Goal: Task Accomplishment & Management: Manage account settings

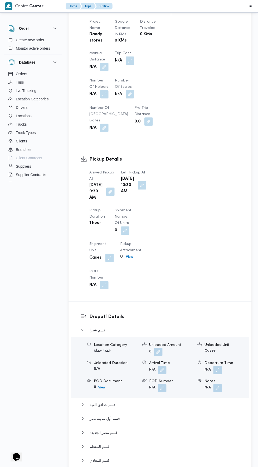
scroll to position [441, 0]
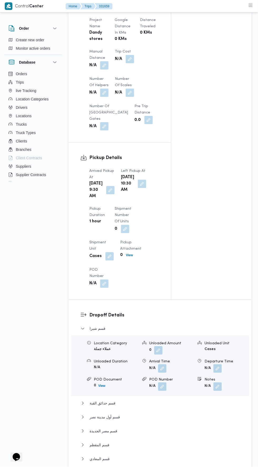
click at [106, 61] on button "button" at bounding box center [104, 65] width 8 height 8
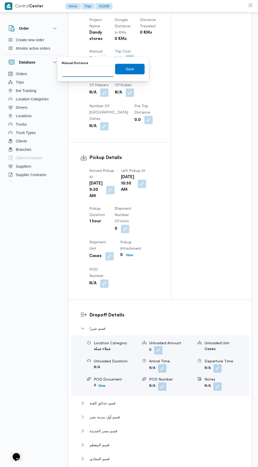
click at [99, 72] on input "Manual Distance" at bounding box center [88, 72] width 52 height 11
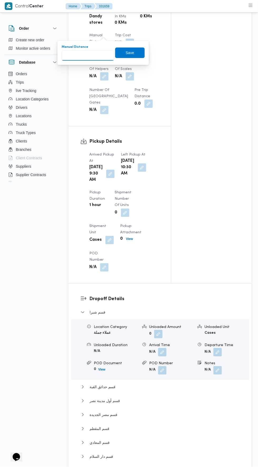
scroll to position [469, 0]
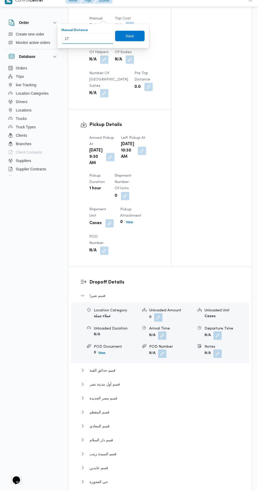
type input "170"
click at [120, 37] on span "Save" at bounding box center [129, 41] width 29 height 11
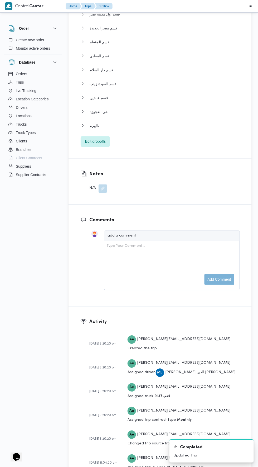
scroll to position [832, 0]
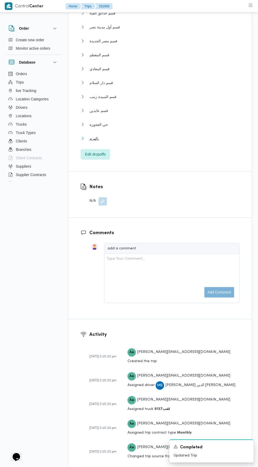
click at [174, 141] on button "الهرم،" at bounding box center [159, 138] width 159 height 6
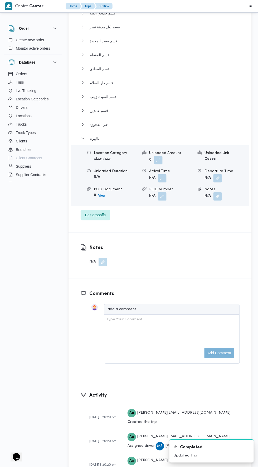
click at [219, 183] on button "button" at bounding box center [217, 178] width 8 height 8
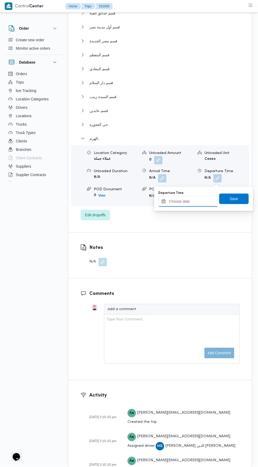
click at [198, 203] on input "Departure Time" at bounding box center [188, 201] width 60 height 11
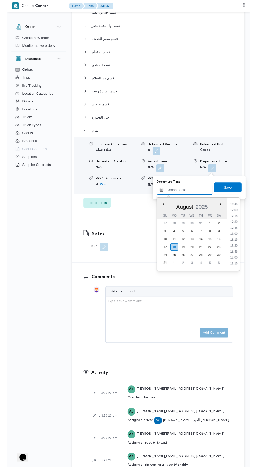
scroll to position [427, 0]
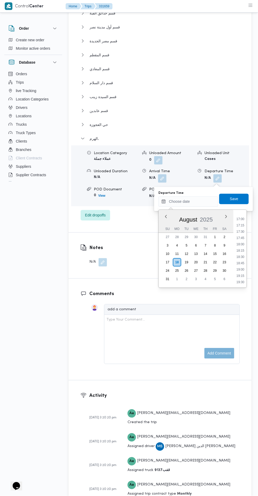
click at [242, 233] on li "17:30" at bounding box center [240, 231] width 12 height 5
type input "18/08/2025 17:30"
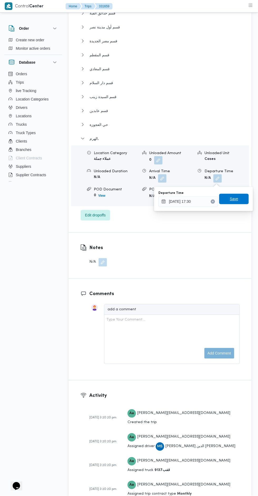
click at [242, 199] on span "Save" at bounding box center [233, 199] width 29 height 11
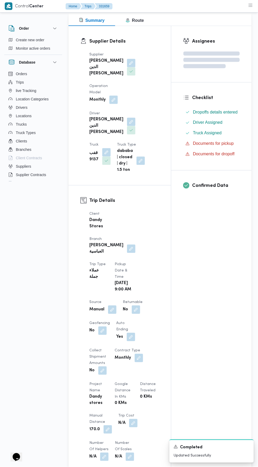
scroll to position [0, 0]
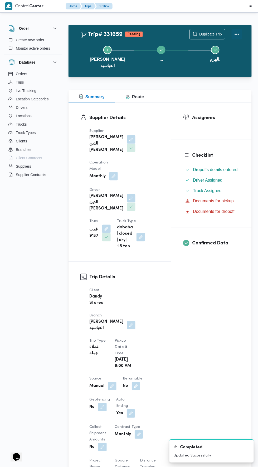
click at [240, 33] on button "Actions" at bounding box center [236, 34] width 11 height 11
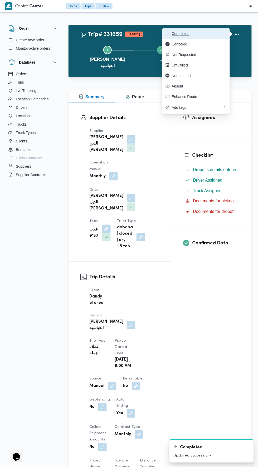
click at [209, 31] on button "Completed" at bounding box center [195, 33] width 67 height 11
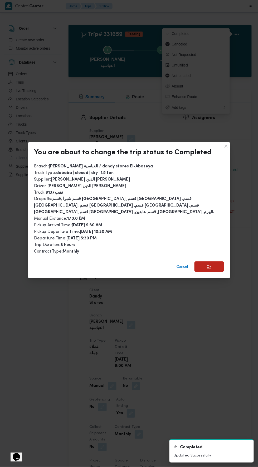
click at [209, 264] on span "Ok" at bounding box center [208, 267] width 5 height 6
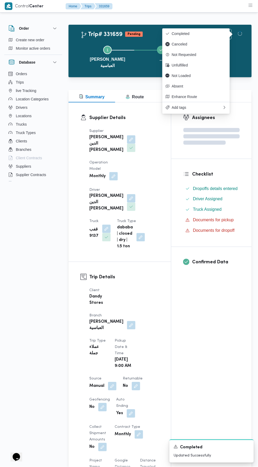
click at [223, 334] on div "Assignees Checklist Dropoffs details entered Driver Assigned Truck Assigned Doc…" at bounding box center [211, 422] width 80 height 639
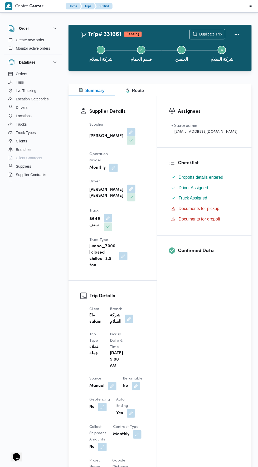
click at [128, 133] on button "button" at bounding box center [131, 132] width 8 height 8
click at [105, 160] on span "احمد ابو السعودعبدالحكيم عبدالوهاب" at bounding box center [92, 163] width 30 height 6
click at [154, 281] on div "Trip Details Client El-salam Branch شركة السلام Trip Type عملاء جملة Pickup dat…" at bounding box center [112, 463] width 88 height 364
click at [113, 171] on button "button" at bounding box center [113, 168] width 8 height 8
click at [135, 185] on button "button" at bounding box center [131, 189] width 8 height 8
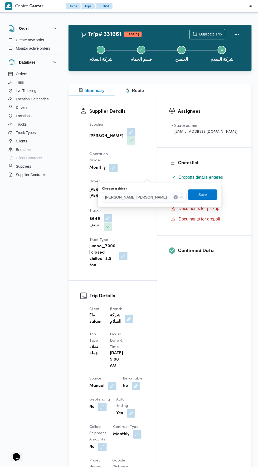
click at [169, 197] on input "Choose a driver" at bounding box center [169, 197] width 1 height 6
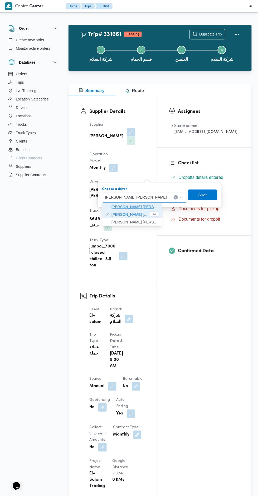
click at [147, 207] on span "احمد ابو السعود عبدالحكيم عبدالوهاب" at bounding box center [134, 207] width 47 height 6
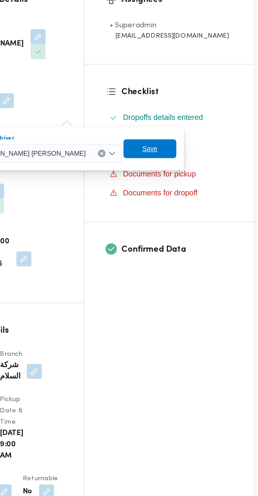
click at [190, 198] on span "Save" at bounding box center [193, 195] width 29 height 11
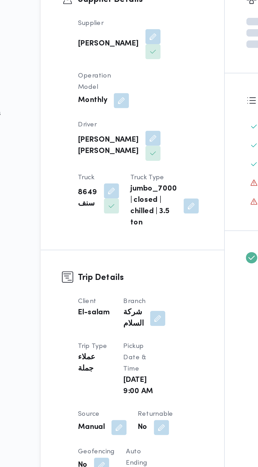
click at [110, 214] on button "button" at bounding box center [108, 218] width 8 height 8
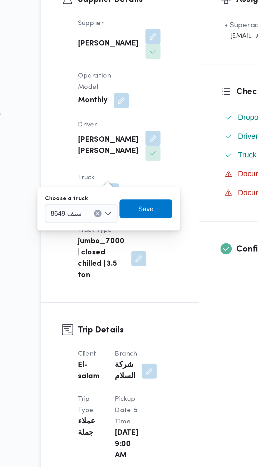
click at [105, 221] on div "Choose a truck" at bounding box center [91, 223] width 41 height 4
click at [101, 228] on div "8649 سنف" at bounding box center [91, 231] width 41 height 11
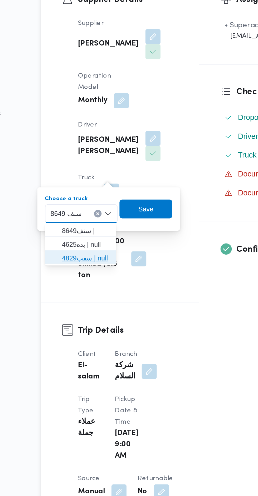
click at [100, 254] on span "سفب4829 | null" at bounding box center [93, 256] width 27 height 6
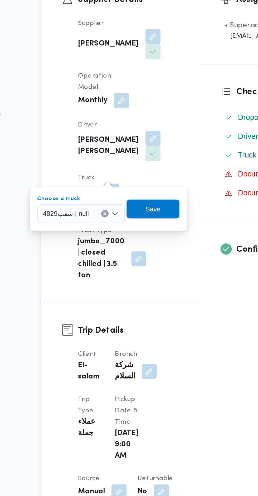
click at [136, 226] on span "Save" at bounding box center [130, 228] width 29 height 11
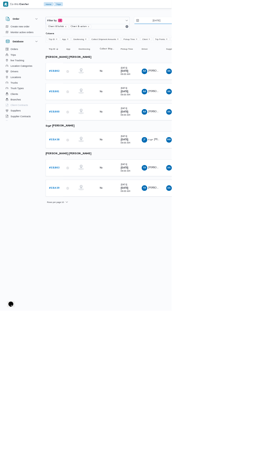
click at [238, 31] on input "[DATE]" at bounding box center [231, 31] width 60 height 11
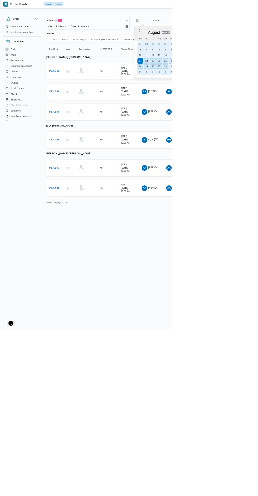
click at [225, 95] on div "19" at bounding box center [229, 91] width 8 height 8
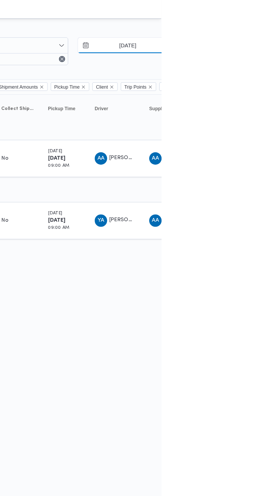
click at [242, 29] on input "[DATE]" at bounding box center [231, 31] width 60 height 11
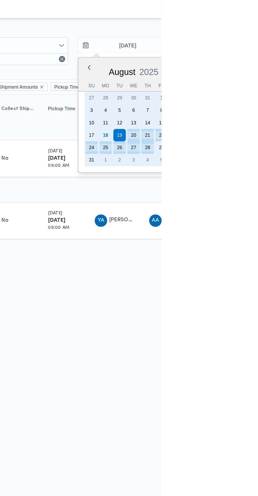
click at [219, 91] on div "18" at bounding box center [220, 91] width 8 height 8
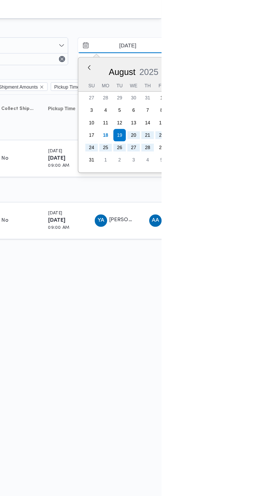
type input "[DATE]"
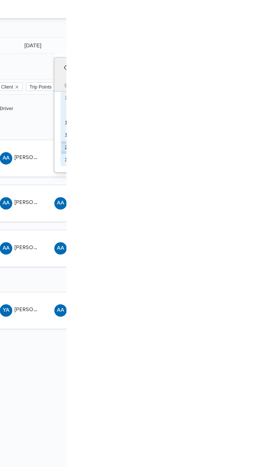
type input "[DATE]"
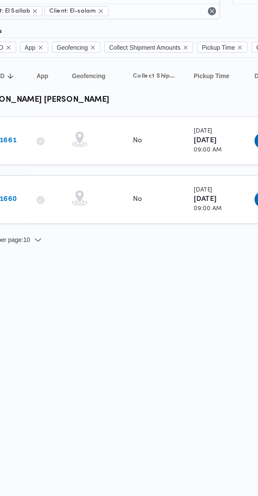
click at [84, 137] on b "# 331660" at bounding box center [81, 137] width 16 height 3
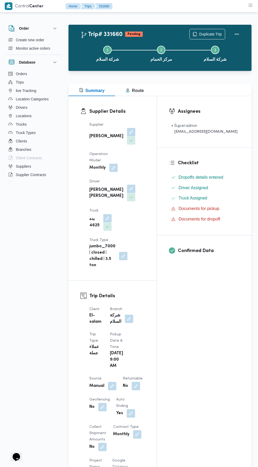
scroll to position [13, 0]
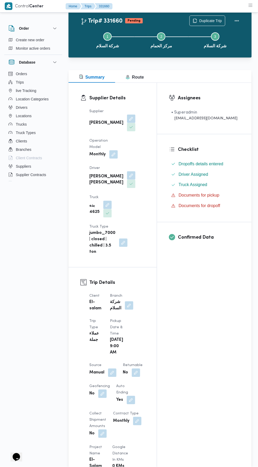
click at [135, 172] on button "button" at bounding box center [131, 176] width 8 height 8
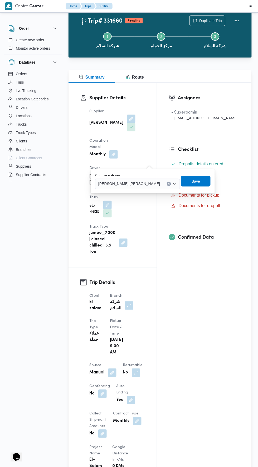
click at [137, 186] on span "احمد ابو السعود عبدالحكيم عبدالوهاب" at bounding box center [129, 184] width 62 height 6
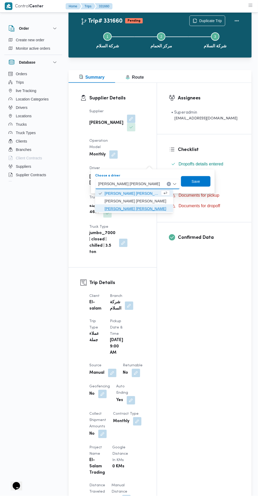
click at [150, 206] on span "محمد محمد محمد شهاب طعيمة" at bounding box center [136, 209] width 65 height 6
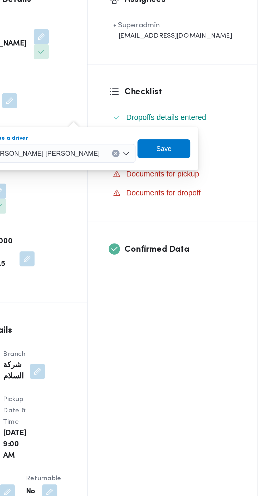
click at [144, 181] on span "محمد محمد محمد شهاب طعيمة" at bounding box center [133, 184] width 62 height 6
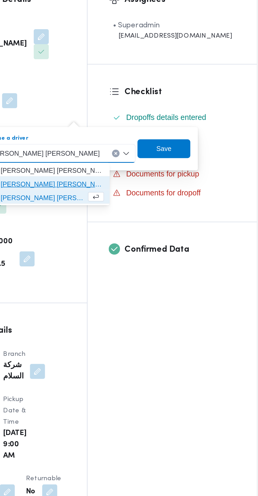
click at [159, 197] on span "ياسر عبدالعزيز احمد خليل" at bounding box center [134, 201] width 66 height 8
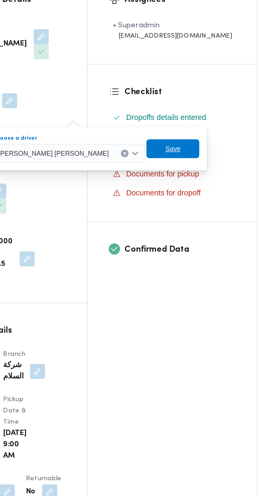
click at [200, 184] on span "Save" at bounding box center [204, 181] width 8 height 6
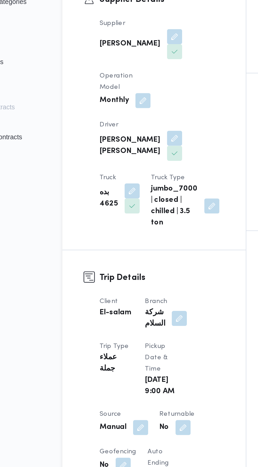
click at [104, 201] on button "button" at bounding box center [107, 205] width 8 height 8
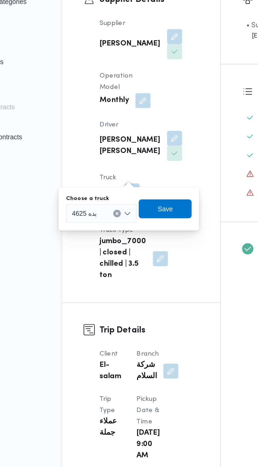
click at [99, 213] on div "بده 4625" at bounding box center [89, 218] width 39 height 11
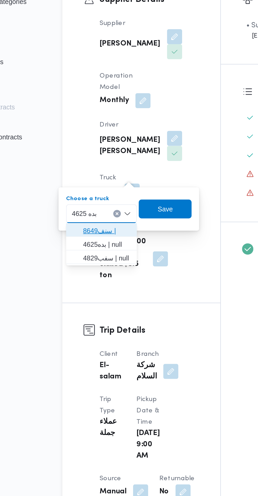
click at [101, 229] on span "8649سنف |" at bounding box center [93, 227] width 27 height 6
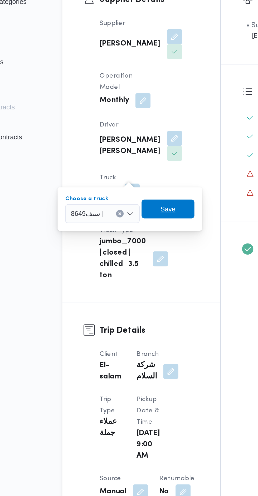
click at [134, 215] on span "Save" at bounding box center [127, 215] width 29 height 11
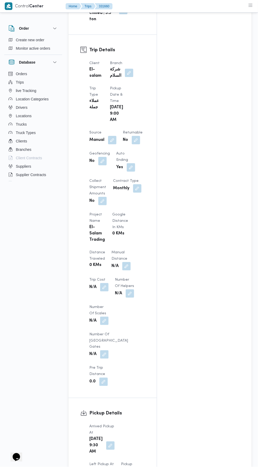
scroll to position [248, 0]
click at [122, 261] on button "button" at bounding box center [126, 265] width 8 height 8
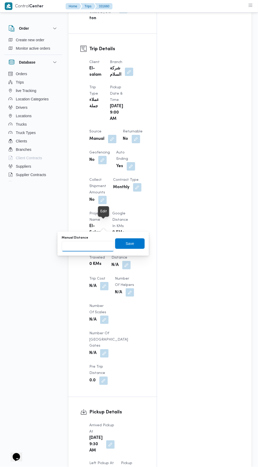
click at [102, 250] on input "Manual Distance" at bounding box center [88, 246] width 52 height 11
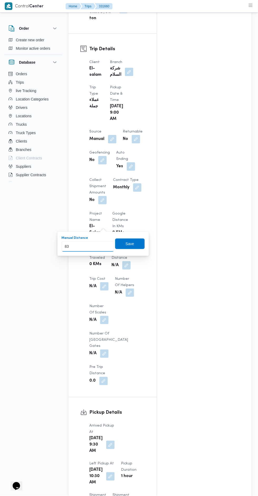
type input "83"
click at [128, 252] on div "You are in a dialog. To close this dialog, hit escape. Manual Distance 83 Save" at bounding box center [102, 244] width 91 height 24
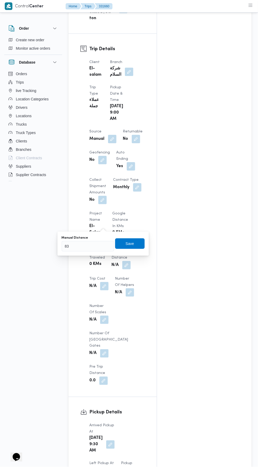
click at [133, 253] on div "You are in a dialog. To close this dialog, hit escape. Manual Distance 83 Save" at bounding box center [102, 244] width 91 height 24
click at [134, 240] on span "Save" at bounding box center [129, 244] width 29 height 11
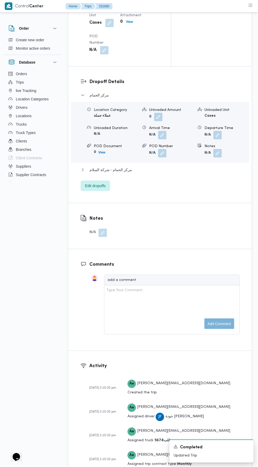
scroll to position [650, 0]
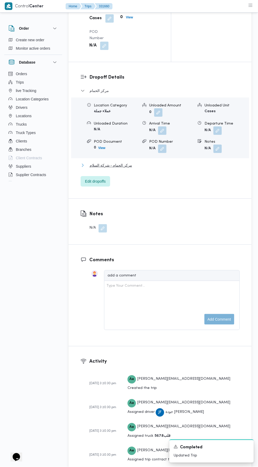
click at [171, 169] on button "مركز الحمام - شركة السلام" at bounding box center [159, 165] width 159 height 6
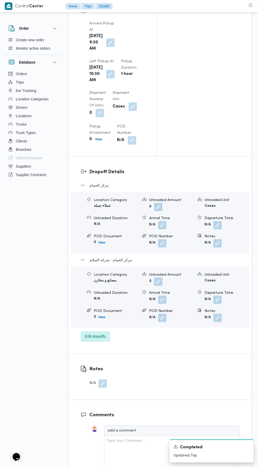
click at [215, 296] on button "button" at bounding box center [217, 300] width 8 height 8
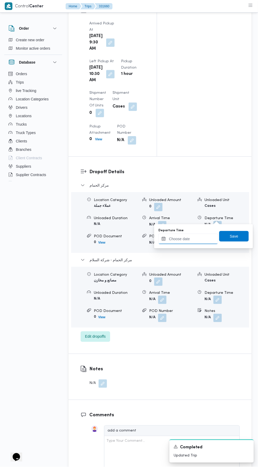
click at [210, 239] on input "Departure Time" at bounding box center [188, 239] width 60 height 11
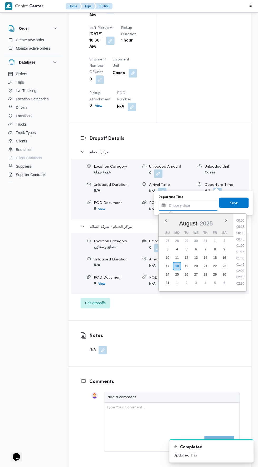
scroll to position [500, 0]
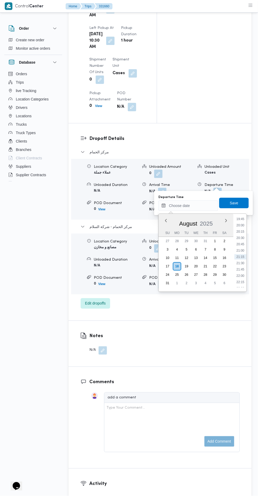
click at [240, 223] on li "20:00" at bounding box center [240, 225] width 12 height 5
type input "18/08/2025 20:00"
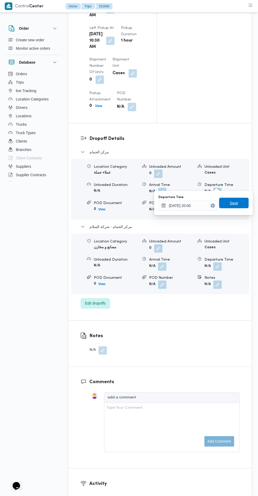
click at [239, 205] on span "Save" at bounding box center [233, 203] width 29 height 11
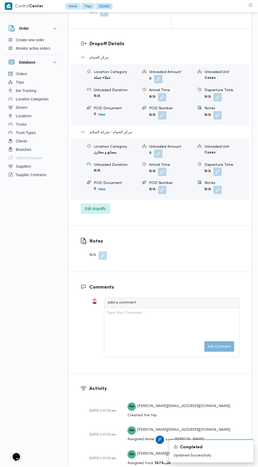
scroll to position [0, 0]
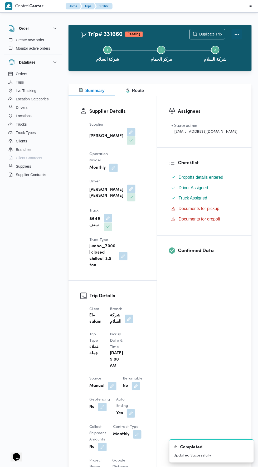
click at [236, 34] on button "Actions" at bounding box center [236, 34] width 11 height 11
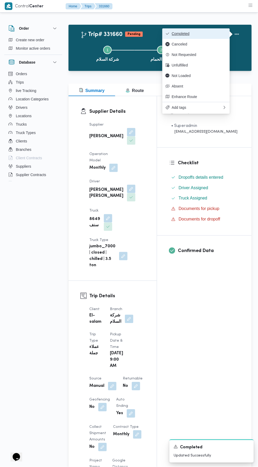
click at [206, 28] on button "Completed" at bounding box center [195, 33] width 67 height 11
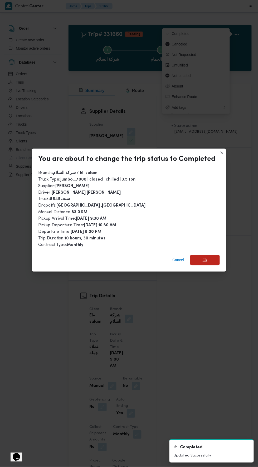
click at [212, 261] on div "Cancel Ok" at bounding box center [129, 261] width 194 height 21
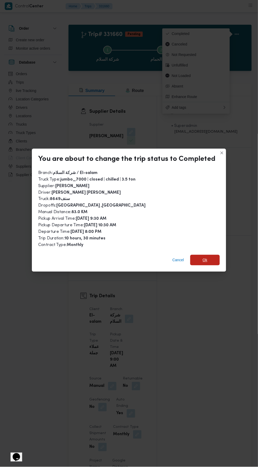
click at [214, 255] on span "Ok" at bounding box center [204, 260] width 29 height 11
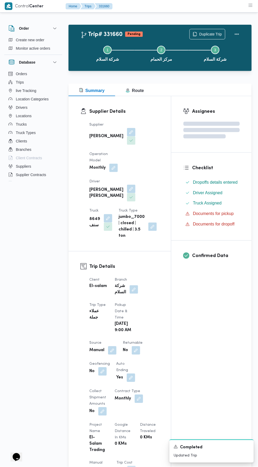
click at [224, 342] on div "Assignees Checklist Dropoffs details entered Driver Assigned Truck Assigned Doc…" at bounding box center [211, 404] width 80 height 616
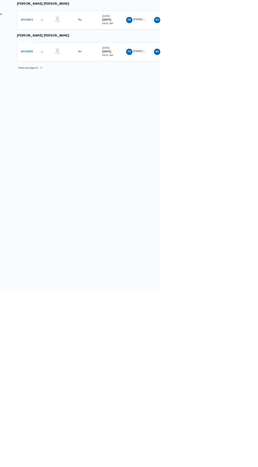
click at [86, 107] on b "# 331661" at bounding box center [81, 106] width 16 height 3
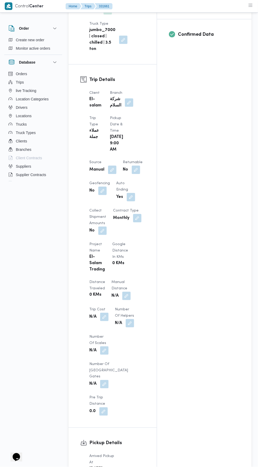
scroll to position [217, 0]
click at [122, 291] on button "button" at bounding box center [126, 295] width 8 height 8
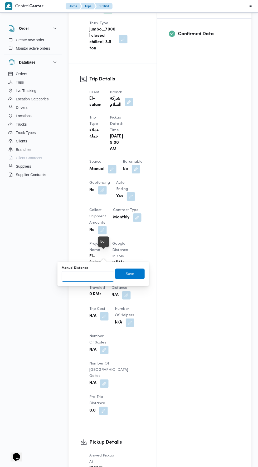
click at [104, 281] on input "Manual Distance" at bounding box center [88, 276] width 52 height 11
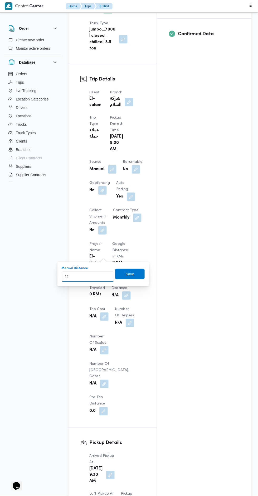
type input "119"
click at [141, 270] on span "Save" at bounding box center [129, 274] width 29 height 11
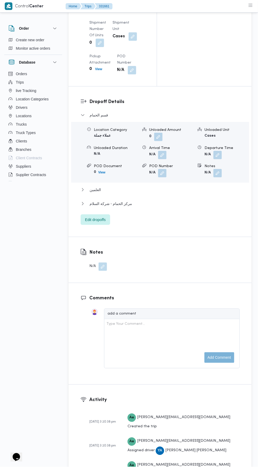
scroll to position [724, 0]
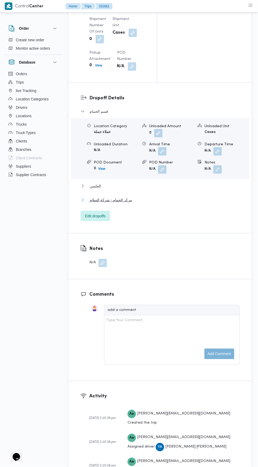
click at [183, 197] on button "مركز الحمام - شركة السلام" at bounding box center [159, 200] width 159 height 6
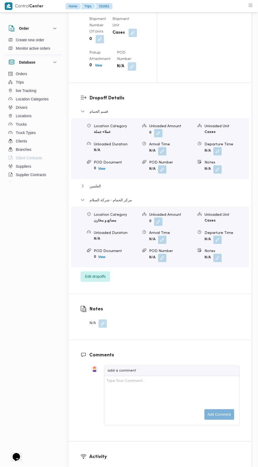
click at [217, 236] on button "button" at bounding box center [217, 240] width 8 height 8
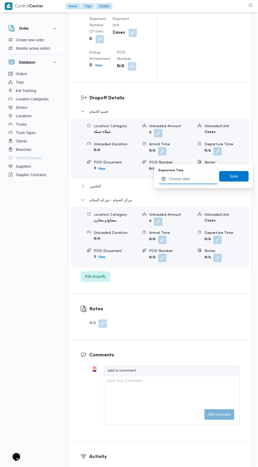
click at [197, 179] on input "Departure Time" at bounding box center [188, 179] width 60 height 11
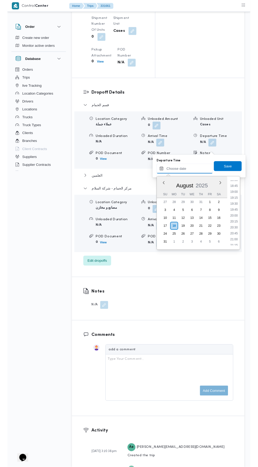
scroll to position [470, 0]
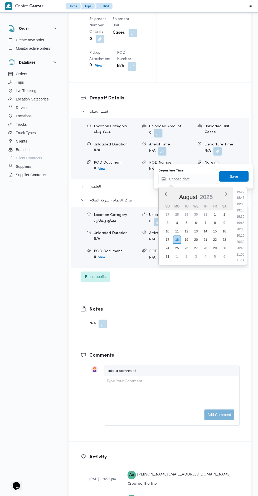
click at [240, 216] on li "19:30" at bounding box center [240, 216] width 12 height 5
type input "[DATE] 19:30"
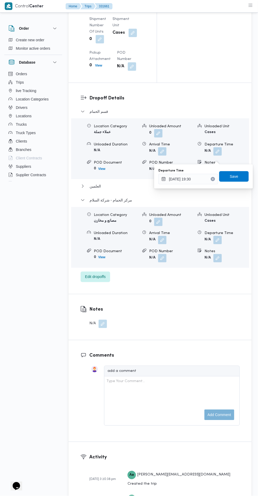
click at [237, 185] on div "You are in a dialog. To close this dialog, hit escape. Departure Time 18/08/202…" at bounding box center [203, 176] width 99 height 24
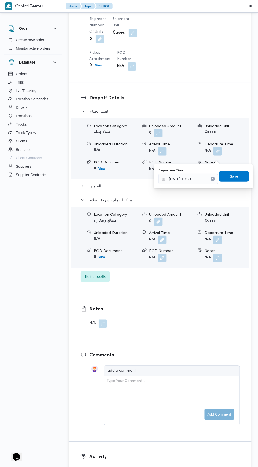
click at [233, 179] on span "Save" at bounding box center [233, 176] width 8 height 6
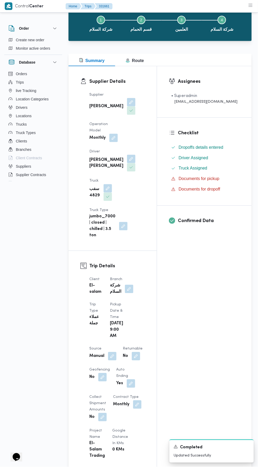
scroll to position [0, 0]
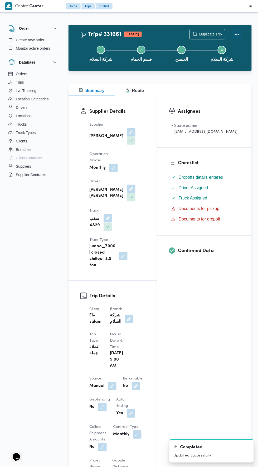
click at [240, 34] on button "Actions" at bounding box center [236, 34] width 11 height 11
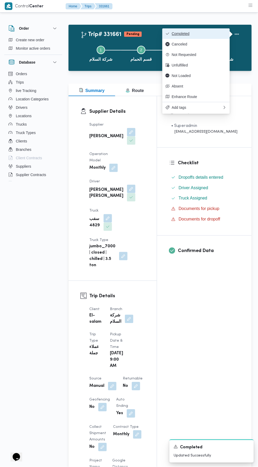
click at [206, 29] on button "Completed" at bounding box center [195, 33] width 67 height 11
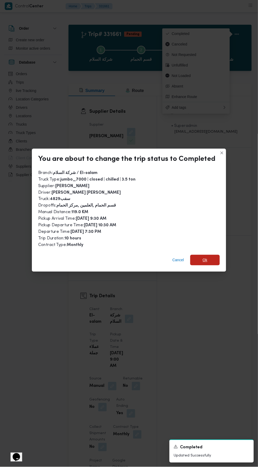
click at [202, 257] on span "Ok" at bounding box center [204, 260] width 5 height 6
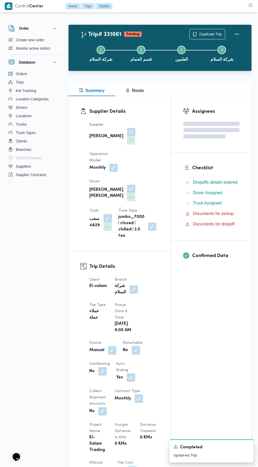
click at [207, 346] on div "Assignees Checklist Dropoffs details entered Driver Assigned Truck Assigned Doc…" at bounding box center [211, 404] width 80 height 616
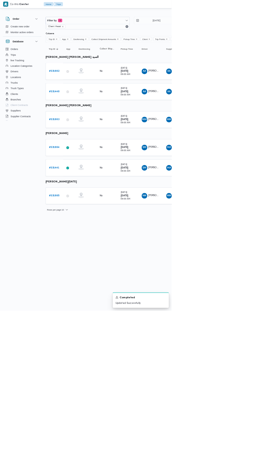
click at [84, 178] on b "# 331663" at bounding box center [81, 179] width 16 height 3
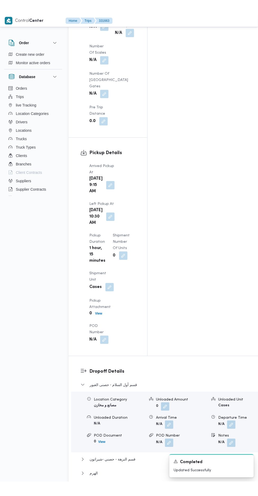
scroll to position [562, 0]
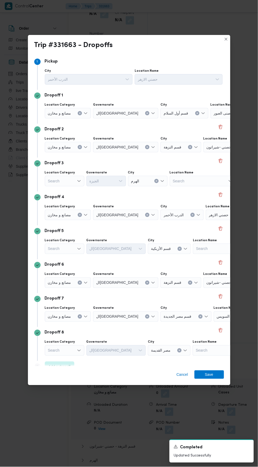
click at [79, 108] on div "مصانع و مخازن" at bounding box center [68, 113] width 46 height 11
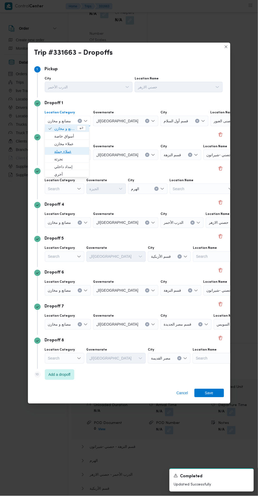
click at [81, 154] on span "عملاء جملة" at bounding box center [70, 152] width 32 height 6
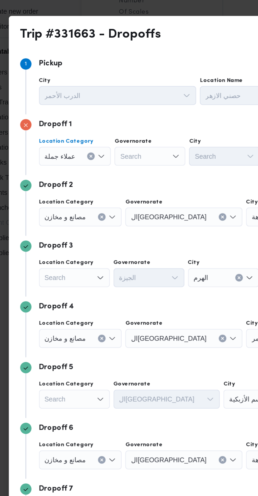
click at [107, 122] on div "Search" at bounding box center [106, 121] width 39 height 11
type input "قاه"
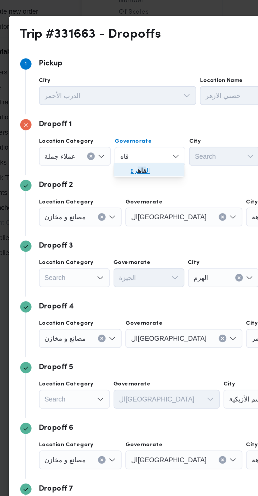
click at [113, 131] on span "ال قاه رة" at bounding box center [109, 129] width 27 height 6
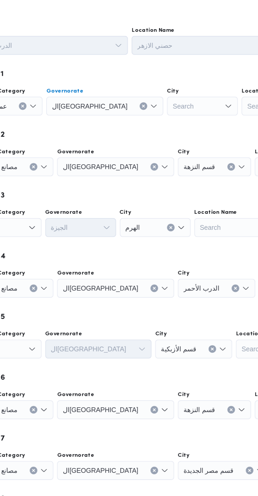
scroll to position [562, 0]
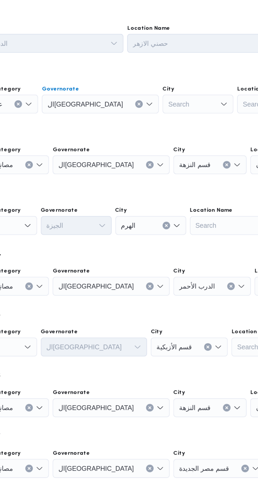
click at [154, 128] on div "Dropoff 1 Location Category عملاء [GEOGRAPHIC_DATA] ال[GEOGRAPHIC_DATA] Combo b…" at bounding box center [128, 115] width 189 height 34
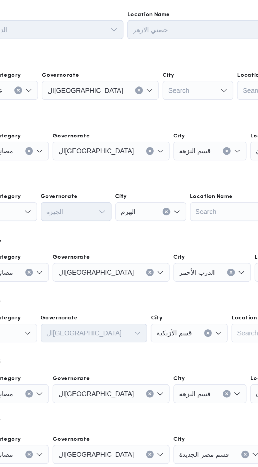
click at [154, 108] on div "Search" at bounding box center [173, 113] width 39 height 11
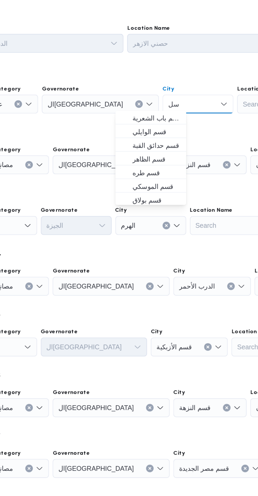
scroll to position [0, 0]
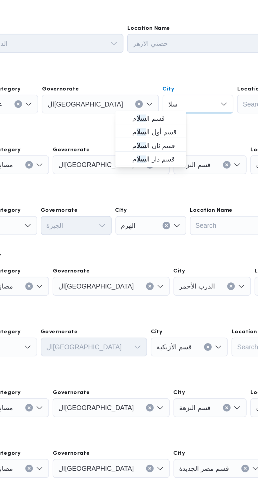
type input "سلا"
click at [157, 128] on span "قسم ال سلا م" at bounding box center [150, 129] width 27 height 6
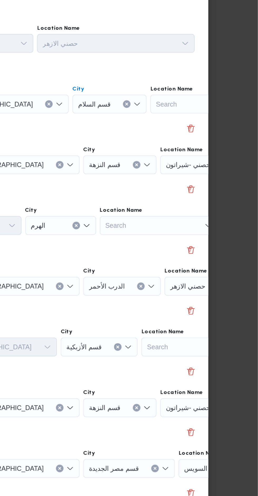
click at [257, 154] on icon "Clear input" at bounding box center [257, 154] width 1 height 1
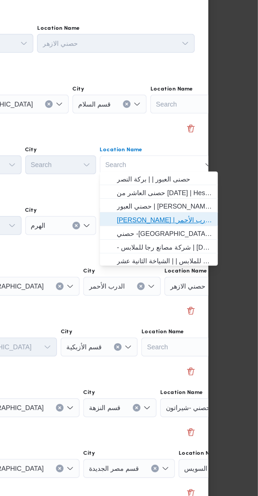
click at [220, 186] on span "[PERSON_NAME] | سوق الازهر كل انواع القماش السواريه | الدرب الأحمر" at bounding box center [205, 186] width 53 height 6
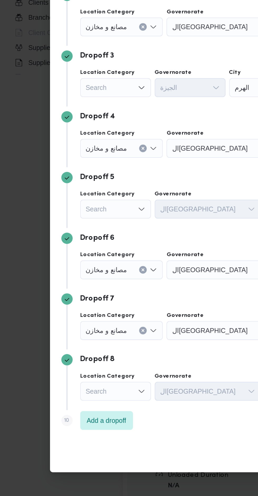
scroll to position [562, 0]
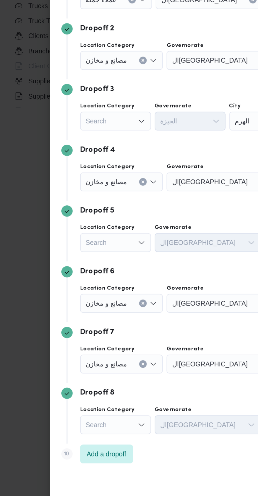
click at [74, 126] on div "Search" at bounding box center [65, 121] width 40 height 11
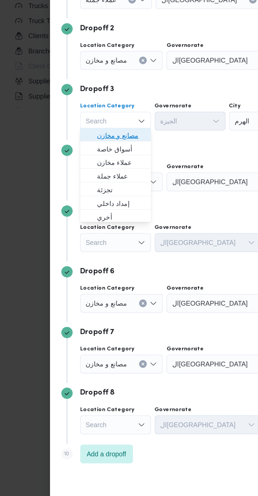
click at [78, 194] on span "مصانع و مخازن" at bounding box center [67, 197] width 27 height 6
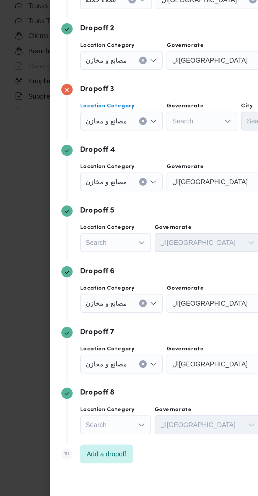
click at [74, 122] on icon "Clear input" at bounding box center [73, 120] width 1 height 1
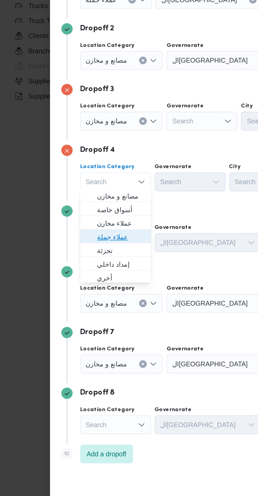
click at [74, 254] on span "عملاء جملة" at bounding box center [67, 253] width 27 height 6
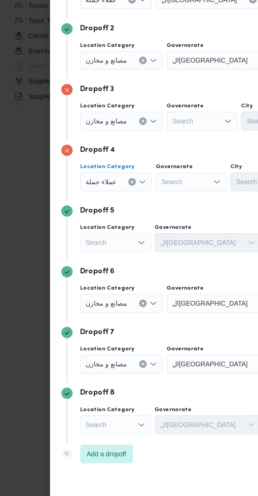
click at [109, 126] on div "Search" at bounding box center [119, 121] width 65 height 11
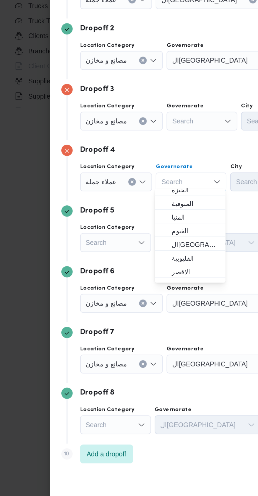
scroll to position [59, 0]
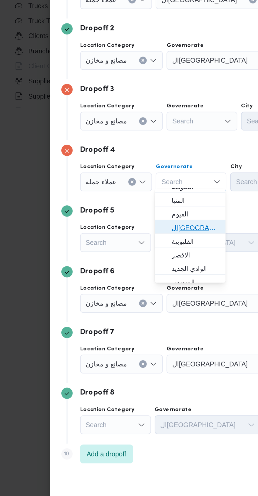
click at [112, 249] on span "ال[GEOGRAPHIC_DATA]" at bounding box center [109, 248] width 27 height 6
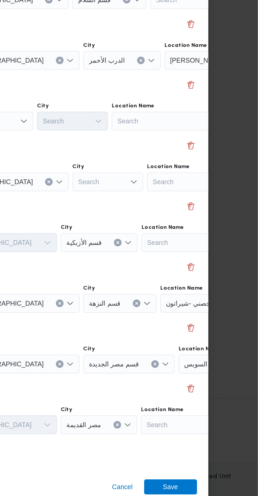
click at [216, 126] on div "Search" at bounding box center [231, 121] width 66 height 11
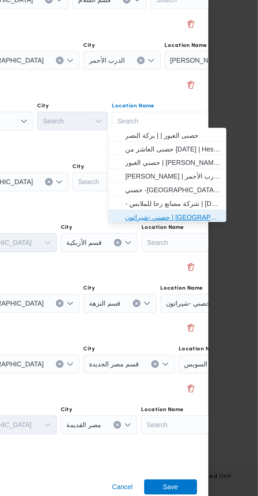
click at [222, 243] on span "حصني -شيراتون | [GEOGRAPHIC_DATA][PERSON_NAME] | شيراتون المطار" at bounding box center [210, 242] width 53 height 6
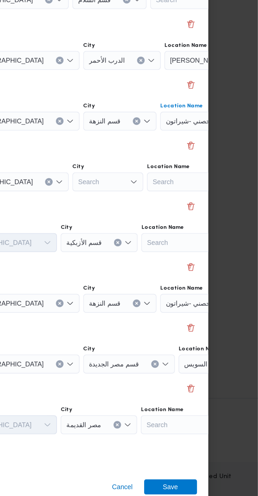
click at [162, 126] on div "Search" at bounding box center [174, 121] width 41 height 11
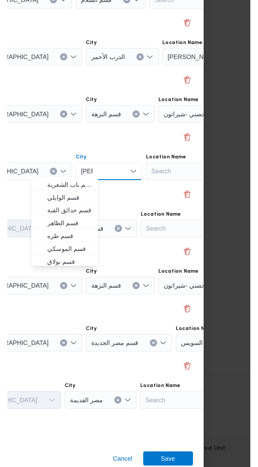
scroll to position [0, 0]
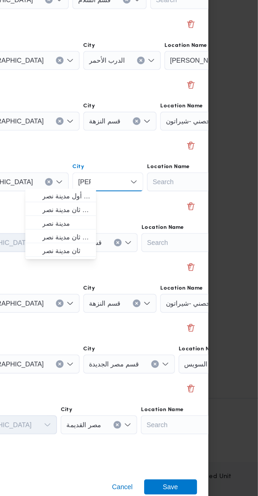
type input "[PERSON_NAME]"
click at [135, 230] on span "قسم أول مدينة نصر" at bounding box center [147, 230] width 35 height 8
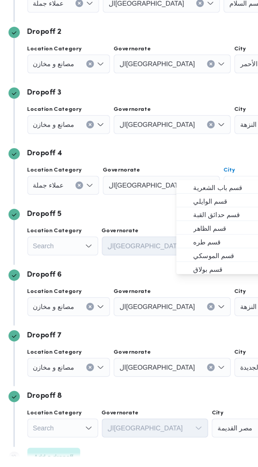
scroll to position [562, 0]
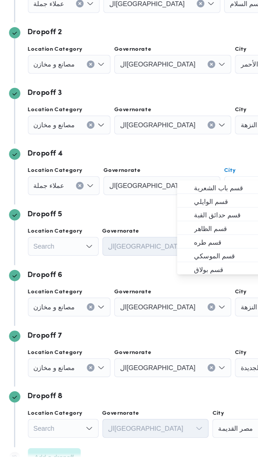
click at [107, 296] on div "Dropoff 7" at bounding box center [128, 299] width 189 height 6
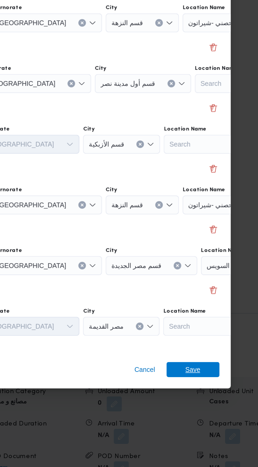
click at [212, 379] on span "Save" at bounding box center [209, 375] width 8 height 8
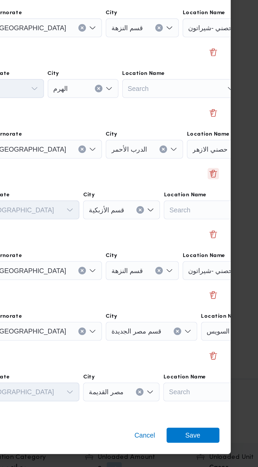
click at [220, 232] on button "Delete" at bounding box center [220, 229] width 6 height 6
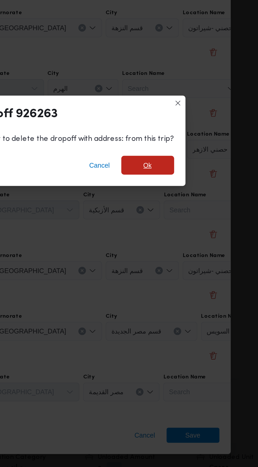
click at [184, 227] on span "Ok" at bounding box center [183, 224] width 5 height 6
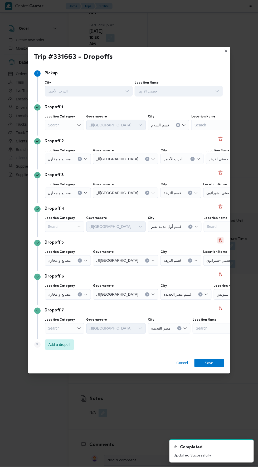
scroll to position [732, 0]
click at [219, 312] on button "Delete" at bounding box center [220, 308] width 6 height 6
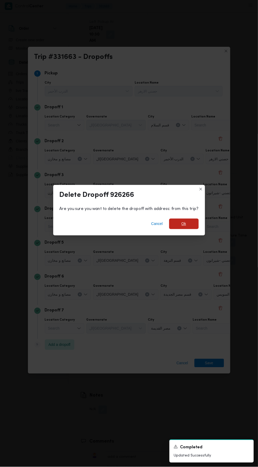
click at [185, 229] on span "Ok" at bounding box center [183, 224] width 29 height 11
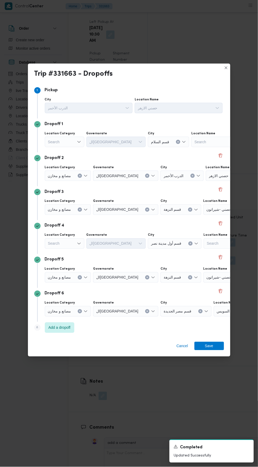
click at [79, 177] on icon "Clear input" at bounding box center [79, 175] width 1 height 1
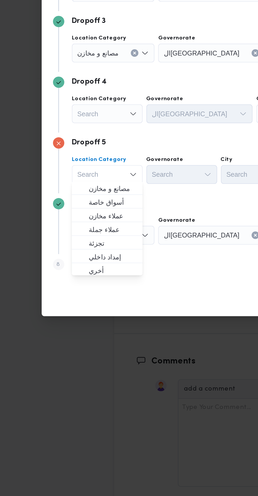
scroll to position [765, 0]
click at [77, 321] on span "عملاء جملة" at bounding box center [67, 321] width 27 height 6
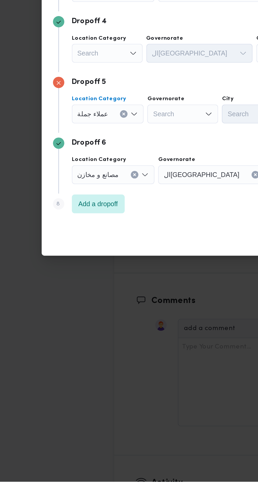
click at [80, 160] on div "مصانع و مخازن" at bounding box center [64, 155] width 39 height 11
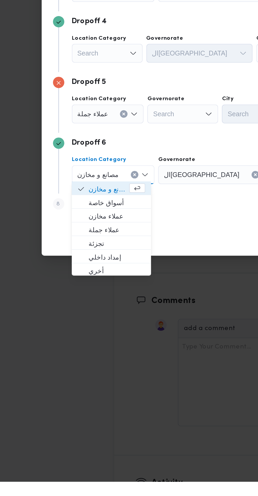
click at [138, 157] on icon "Open list of options" at bounding box center [140, 155] width 4 height 4
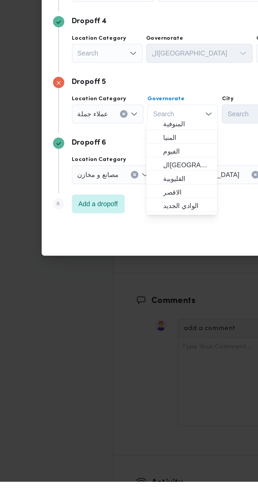
scroll to position [0, 0]
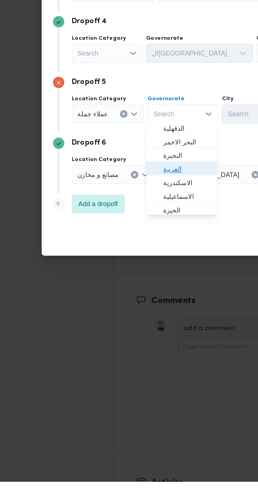
click at [114, 317] on span "الغربية" at bounding box center [105, 321] width 35 height 8
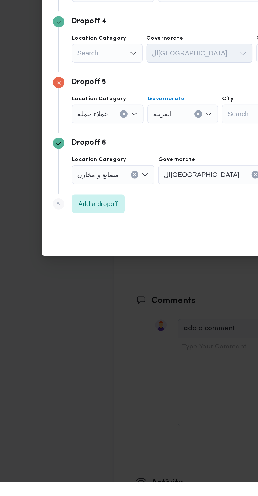
click at [146, 190] on icon "Clear input" at bounding box center [147, 189] width 2 height 2
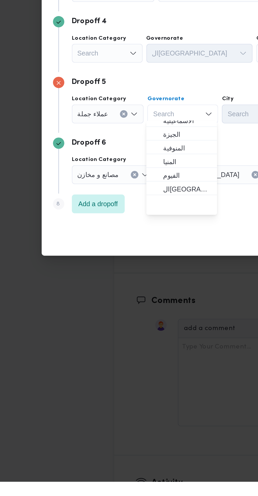
scroll to position [43, 0]
click at [118, 332] on span "ال[GEOGRAPHIC_DATA]" at bounding box center [109, 332] width 27 height 6
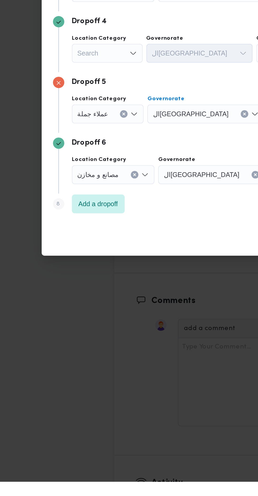
click at [148, 160] on div "Search" at bounding box center [168, 155] width 41 height 11
type input "عين"
click at [138, 300] on span "قسم عين شمس" at bounding box center [150, 298] width 27 height 6
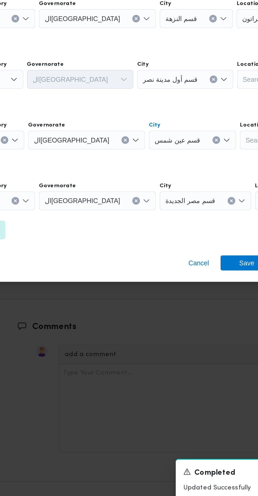
scroll to position [765, 0]
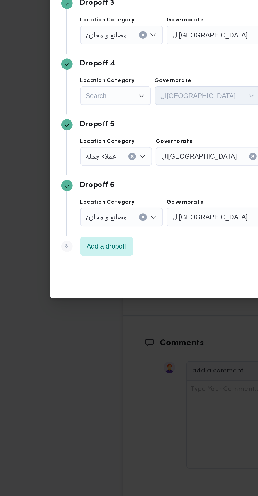
click at [78, 160] on div "مصانع و مخازن" at bounding box center [64, 155] width 39 height 11
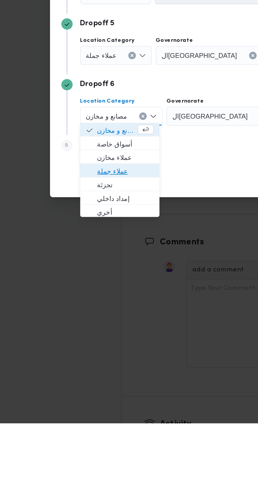
click at [77, 358] on span "عملاء جملة" at bounding box center [67, 355] width 40 height 8
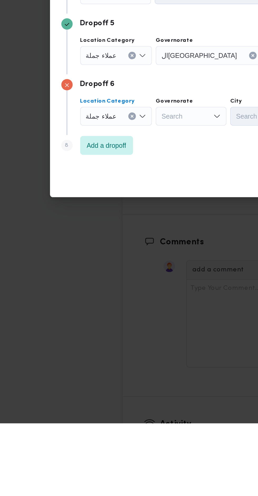
click at [113, 194] on div "Search" at bounding box center [125, 189] width 65 height 11
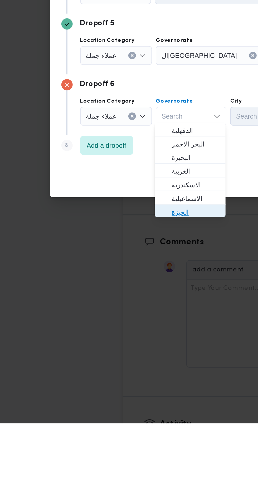
click at [114, 379] on span "الجيزة" at bounding box center [109, 378] width 27 height 6
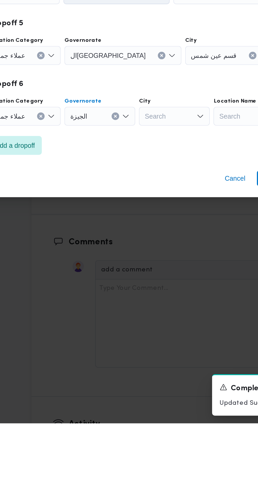
click at [154, 160] on div "Search" at bounding box center [168, 155] width 41 height 11
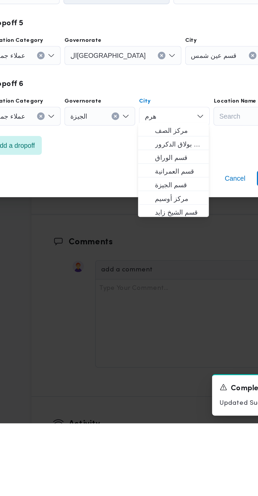
scroll to position [0, 0]
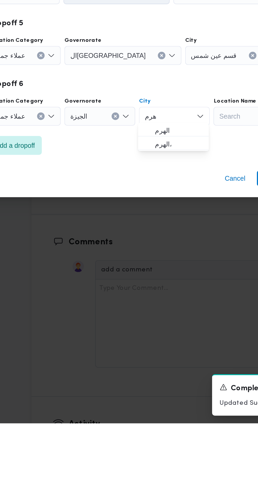
type input "هرم"
click at [155, 335] on span "الهرم" at bounding box center [150, 332] width 27 height 6
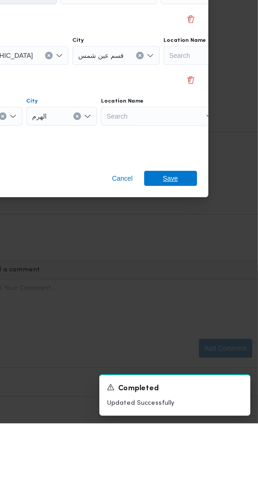
click at [215, 358] on span "Save" at bounding box center [208, 359] width 29 height 8
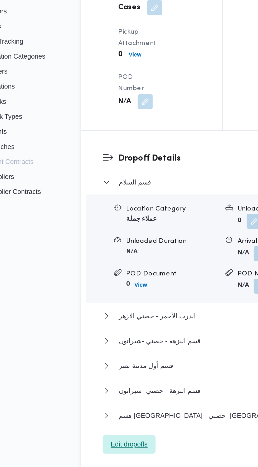
scroll to position [765, 0]
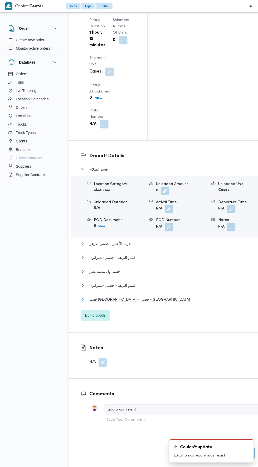
click at [170, 297] on button "قسم [GEOGRAPHIC_DATA] - حصني -[GEOGRAPHIC_DATA]" at bounding box center [169, 300] width 179 height 6
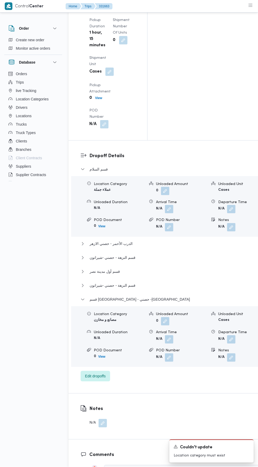
click at [227, 336] on button "button" at bounding box center [231, 340] width 8 height 8
click at [204, 190] on input "Departure Time" at bounding box center [188, 190] width 60 height 11
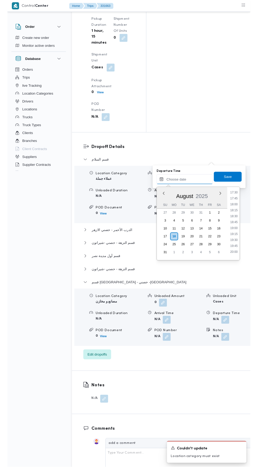
scroll to position [442, 0]
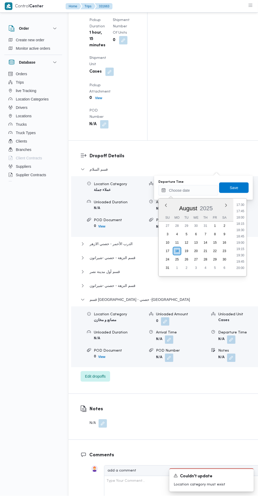
click at [240, 217] on li "18:00" at bounding box center [240, 217] width 12 height 5
type input "[DATE] 18:00"
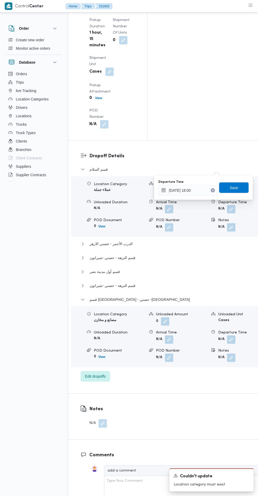
click at [236, 194] on div "Departure Time [DATE] 18:00 Save" at bounding box center [203, 187] width 91 height 17
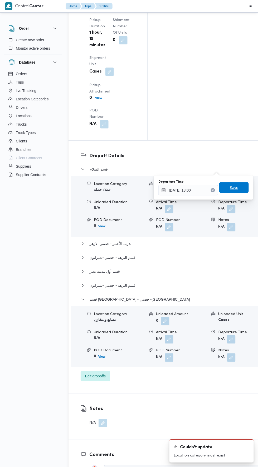
click at [238, 184] on span "Save" at bounding box center [233, 188] width 29 height 11
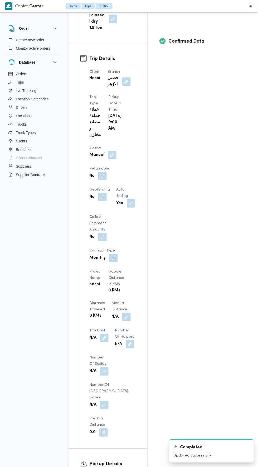
scroll to position [234, 0]
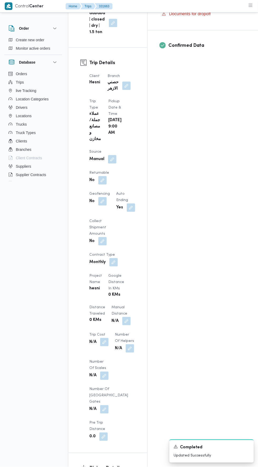
click at [122, 317] on button "button" at bounding box center [126, 321] width 8 height 8
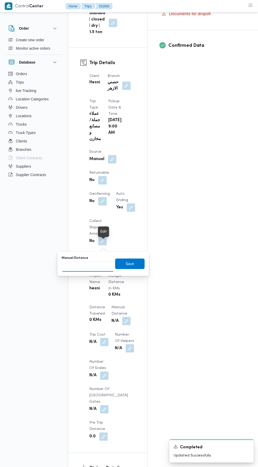
click at [97, 267] on input "Manual Distance" at bounding box center [88, 266] width 52 height 11
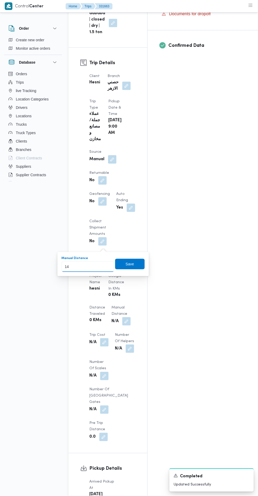
type input "146"
click at [133, 264] on span "Save" at bounding box center [129, 264] width 8 height 6
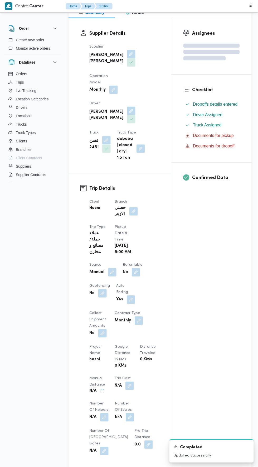
scroll to position [0, 0]
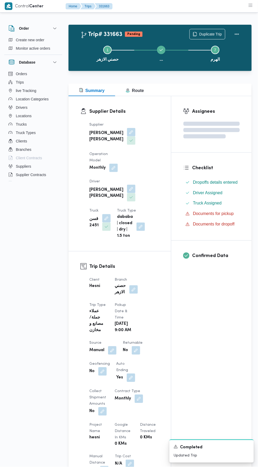
click at [236, 38] on button "Actions" at bounding box center [236, 34] width 11 height 11
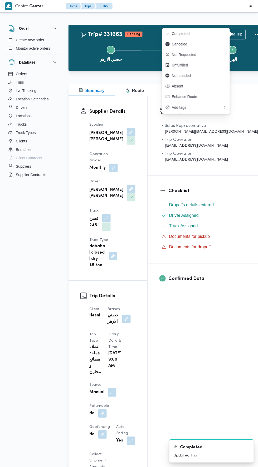
click at [205, 34] on span "Completed" at bounding box center [199, 34] width 55 height 4
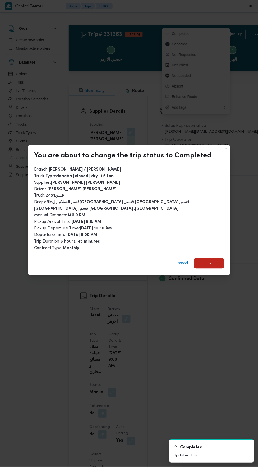
click at [206, 260] on span "Ok" at bounding box center [208, 263] width 5 height 6
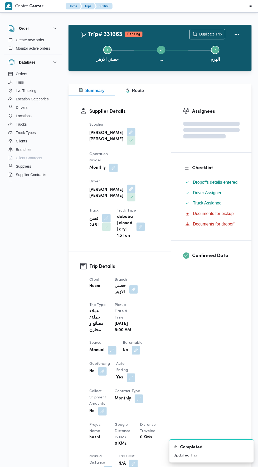
click at [202, 349] on div "Assignees Checklist Dropoffs details entered Driver Assigned Truck Assigned Doc…" at bounding box center [211, 400] width 80 height 609
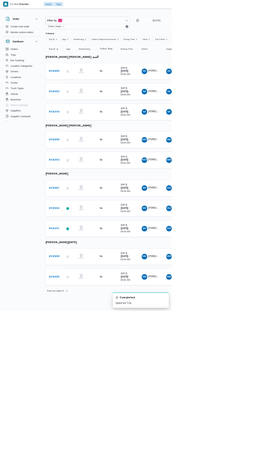
click at [74, 415] on b "# 331665" at bounding box center [81, 416] width 16 height 3
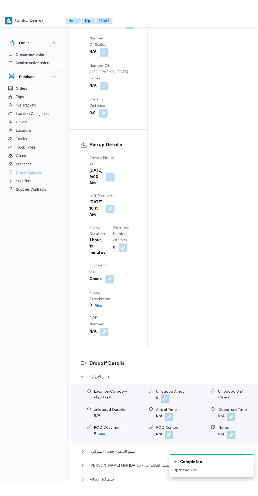
scroll to position [572, 0]
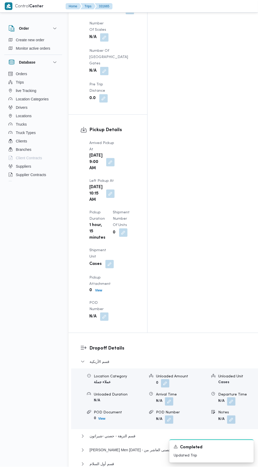
click at [103, 359] on div "Dropoff Details قسم الأزبكية Location Category عملاء جملة Unloaded Amount 0 Unl…" at bounding box center [169, 430] width 203 height 192
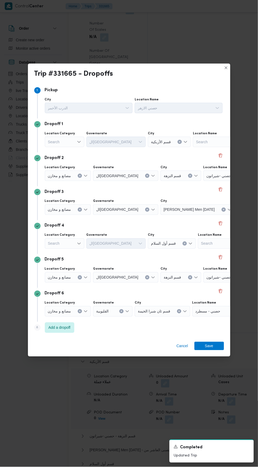
click at [69, 144] on div "Search" at bounding box center [64, 142] width 39 height 11
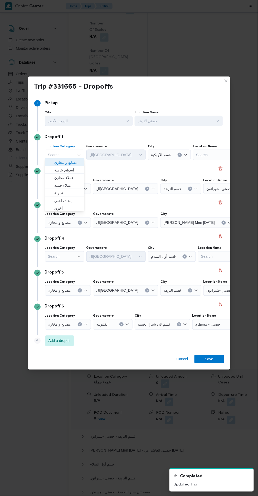
click at [77, 163] on span "مصانع و مخازن" at bounding box center [67, 163] width 27 height 6
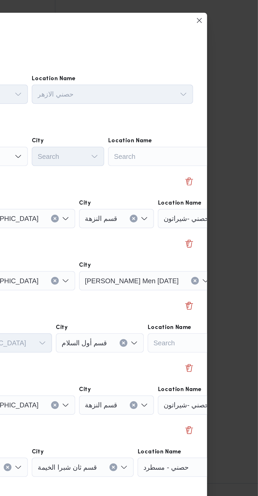
click at [214, 151] on div "Search" at bounding box center [209, 155] width 66 height 11
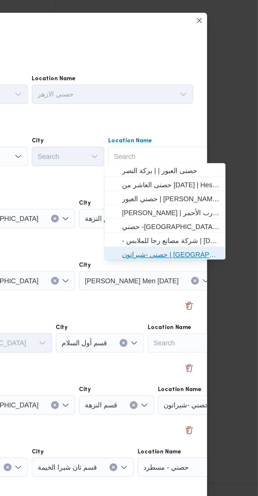
click at [218, 209] on span "حصني -شيراتون | [GEOGRAPHIC_DATA][PERSON_NAME] | شيراتون المطار" at bounding box center [210, 208] width 53 height 6
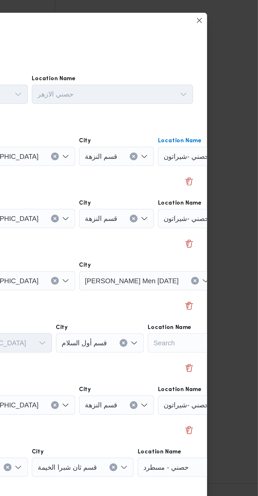
click at [231, 187] on div "Trip #331665 - Dropoffs Step 1 1 [GEOGRAPHIC_DATA] [GEOGRAPHIC_DATA] Location N…" at bounding box center [129, 248] width 258 height 496
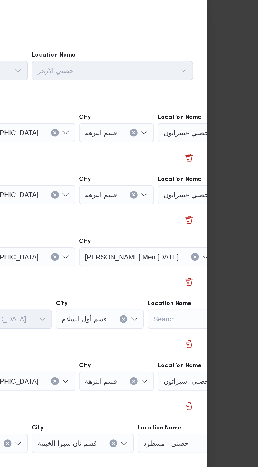
click at [225, 147] on div "حصني -شيراتون" at bounding box center [236, 142] width 66 height 11
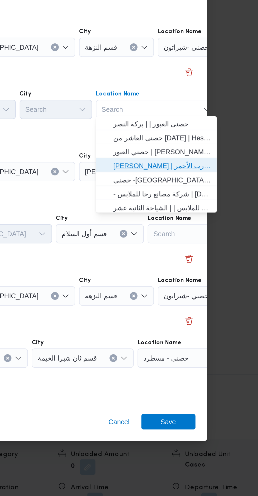
click at [219, 219] on span "[PERSON_NAME] | سوق الازهر كل انواع القماش السواريه | الدرب الأحمر" at bounding box center [205, 219] width 53 height 6
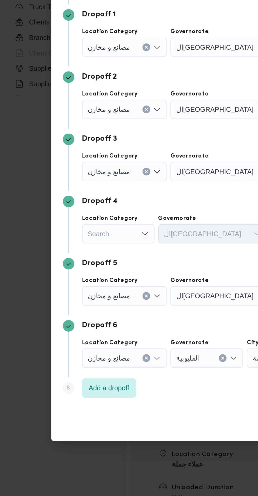
click at [79, 156] on icon "Clear input" at bounding box center [80, 155] width 2 height 2
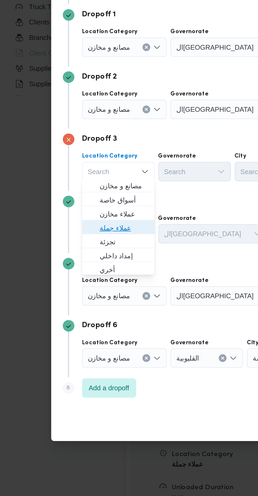
click at [78, 253] on span "عملاء جملة" at bounding box center [67, 253] width 27 height 6
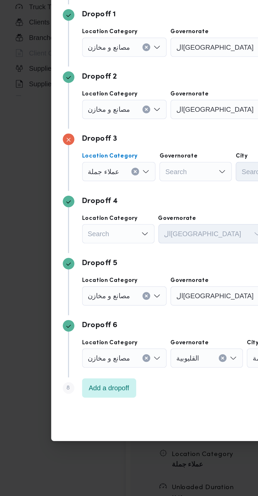
click at [115, 160] on div "Search" at bounding box center [125, 155] width 65 height 11
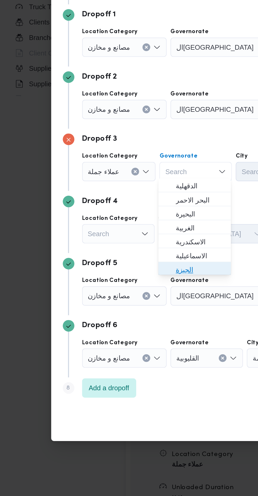
click at [114, 274] on span "الجيزة" at bounding box center [109, 276] width 27 height 6
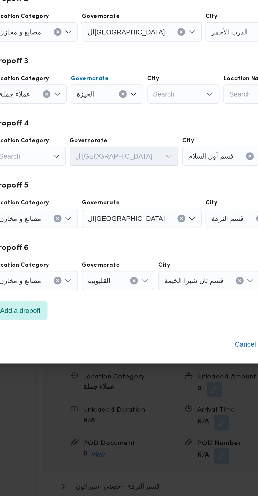
click at [160, 160] on div "Search" at bounding box center [180, 155] width 41 height 11
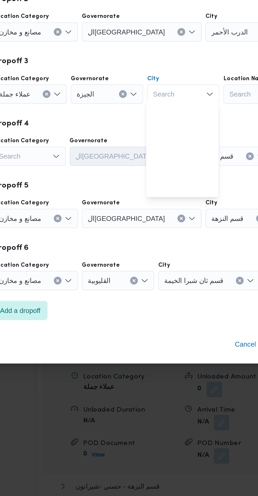
scroll to position [139, 0]
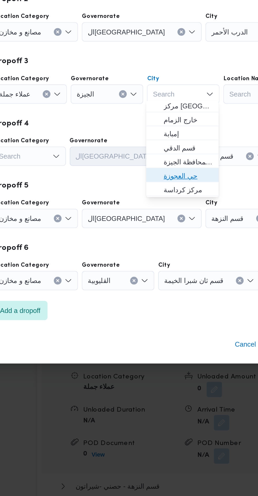
click at [157, 268] on span "حي العجوزة" at bounding box center [150, 267] width 27 height 6
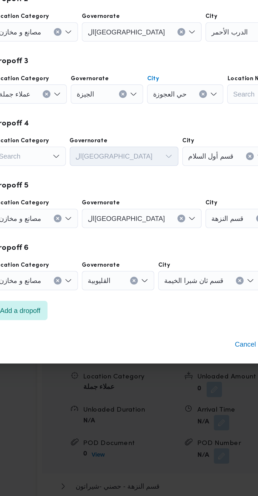
click at [74, 160] on div "Search" at bounding box center [68, 155] width 46 height 11
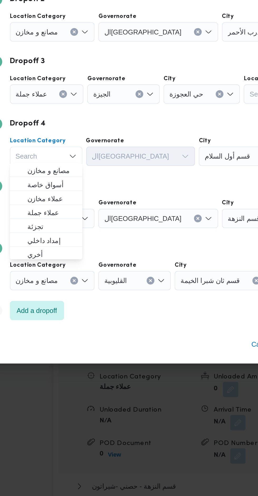
scroll to position [572, 0]
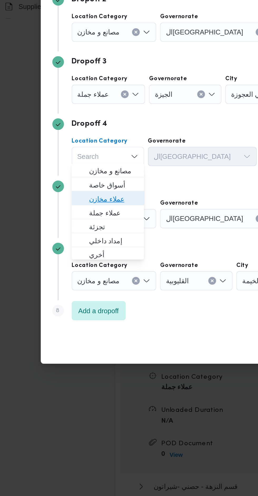
click at [73, 278] on span "عملاء مخازن" at bounding box center [67, 280] width 27 height 6
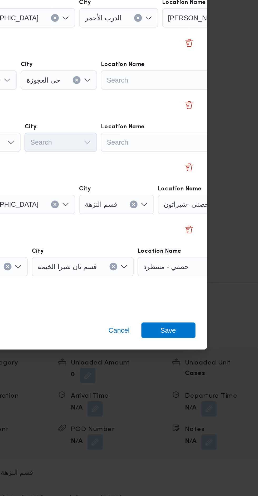
click at [215, 160] on div "Search" at bounding box center [236, 155] width 66 height 11
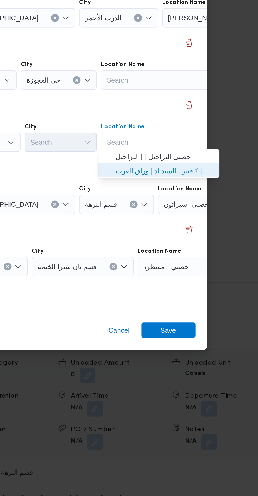
click at [213, 273] on span "مخزن المستقبل _ القومية امبابة | كافيتريا السندباد | وراق العرب" at bounding box center [206, 272] width 53 height 6
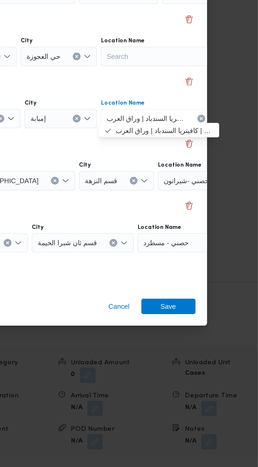
click at [219, 147] on div "حصني - مسطرد" at bounding box center [236, 142] width 66 height 11
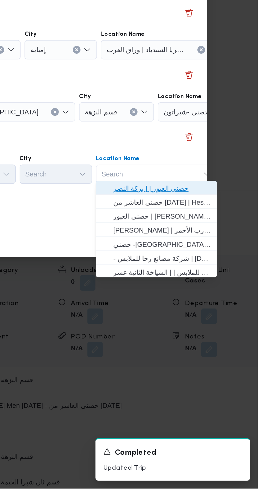
click at [219, 335] on span "حصنى العبور | | بركة النصر" at bounding box center [205, 332] width 53 height 6
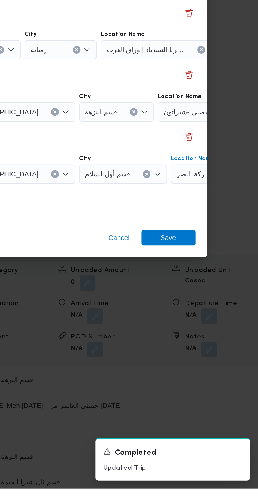
click at [215, 361] on span "Save" at bounding box center [208, 359] width 29 height 8
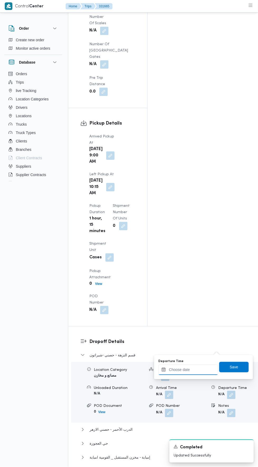
click at [188, 367] on input "Departure Time" at bounding box center [188, 370] width 60 height 11
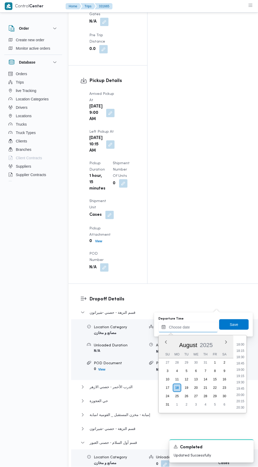
scroll to position [451, 0]
click at [240, 352] on li "18:15" at bounding box center [240, 352] width 12 height 5
type input "[DATE] 18:15"
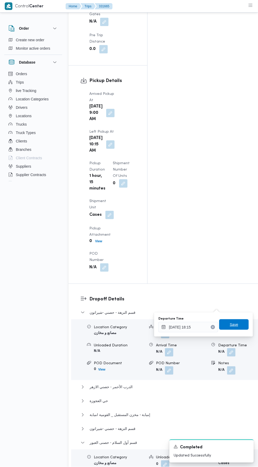
click at [234, 324] on span "Save" at bounding box center [233, 325] width 8 height 6
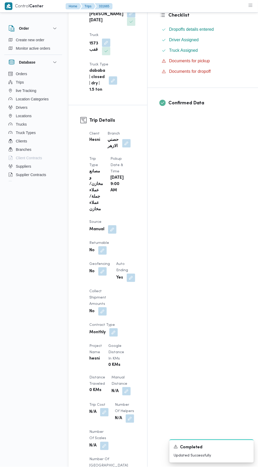
scroll to position [185, 0]
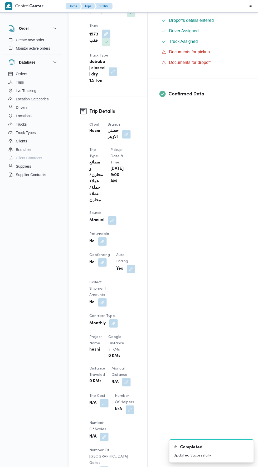
click at [122, 379] on button "button" at bounding box center [126, 383] width 8 height 8
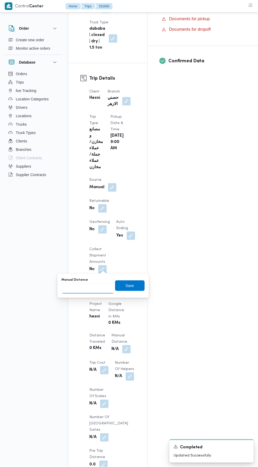
click at [80, 290] on input "Manual Distance" at bounding box center [88, 288] width 52 height 11
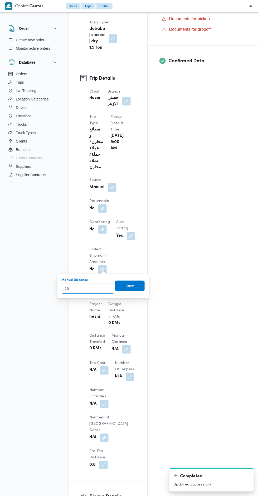
type input "152"
click at [135, 283] on span "Save" at bounding box center [129, 286] width 29 height 11
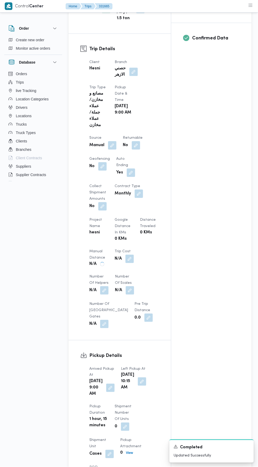
scroll to position [0, 0]
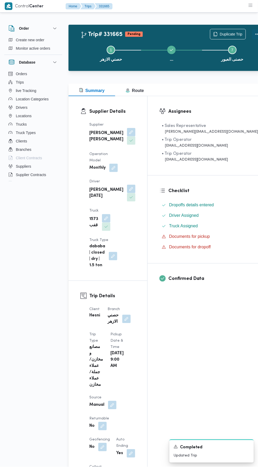
click at [252, 33] on button "Actions" at bounding box center [257, 34] width 11 height 11
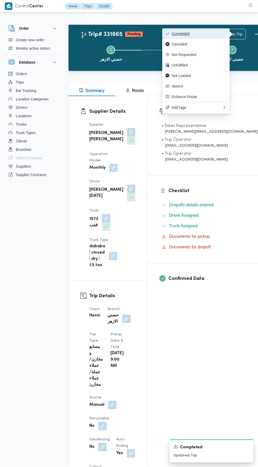
click at [210, 35] on span "Completed" at bounding box center [199, 34] width 55 height 4
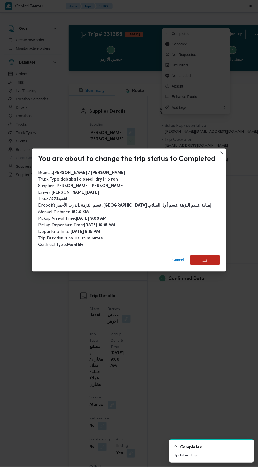
click at [203, 257] on span "Ok" at bounding box center [204, 260] width 5 height 6
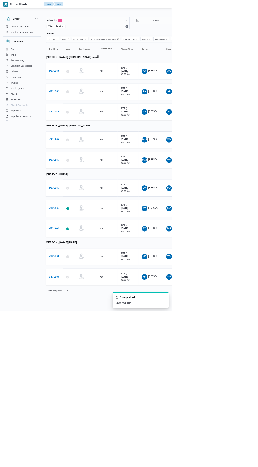
click at [81, 312] on b "# 331664" at bounding box center [81, 313] width 16 height 3
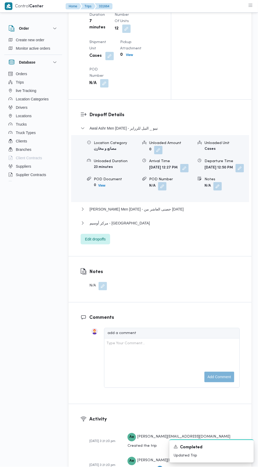
scroll to position [676, 0]
click at [106, 245] on span "Edit dropoffs" at bounding box center [94, 240] width 29 height 11
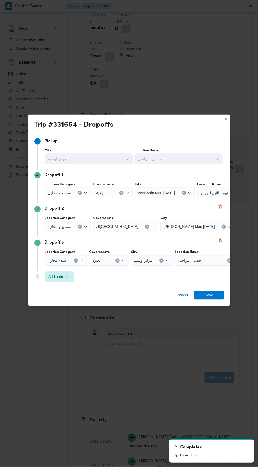
click at [216, 190] on span "نيبو _ النيل للزراير" at bounding box center [214, 193] width 28 height 6
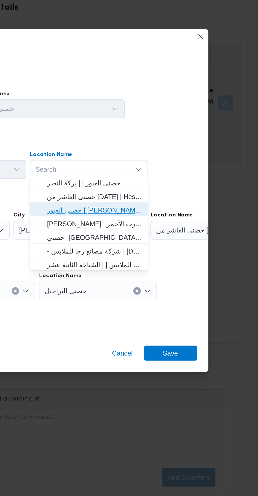
click at [151, 225] on span "حصني العبور | [PERSON_NAME] | بركة النصر" at bounding box center [164, 229] width 62 height 8
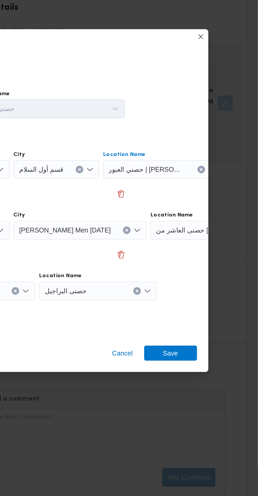
click at [216, 211] on div "حصنى العاشر من [DATE]" at bounding box center [204, 206] width 66 height 11
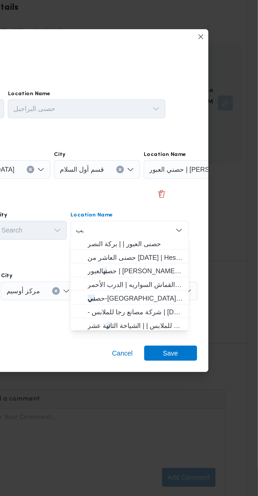
scroll to position [0, 0]
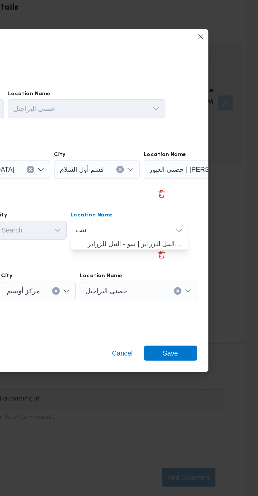
type input "نيب"
click at [194, 245] on span "نيب و _ النيل للزراير | نيبو - النيل للزراير | null" at bounding box center [189, 247] width 53 height 6
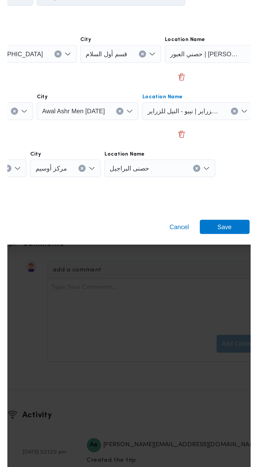
scroll to position [676, 0]
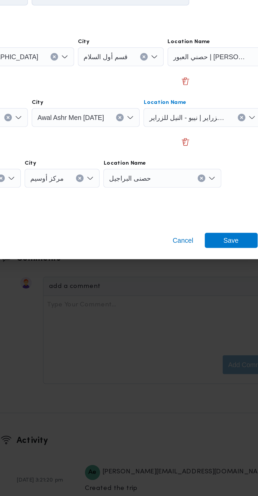
click at [188, 211] on div "حصنى البراجيل" at bounding box center [206, 206] width 66 height 11
click at [192, 273] on icon "Clear input" at bounding box center [192, 273] width 1 height 1
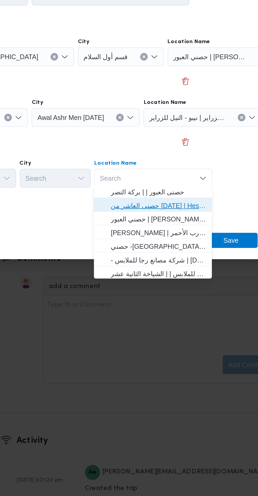
click at [182, 291] on span "حصنى العاشر من [DATE] | Hesni Textiles Factory | جزء من مدينة العاشر-مجاورات" at bounding box center [168, 289] width 53 height 6
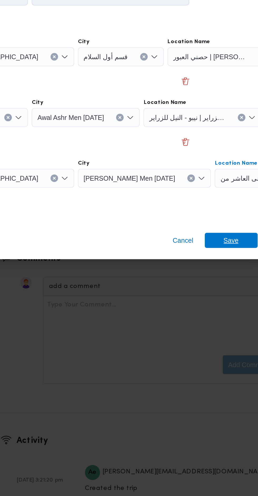
click at [211, 308] on span "Save" at bounding box center [209, 308] width 8 height 8
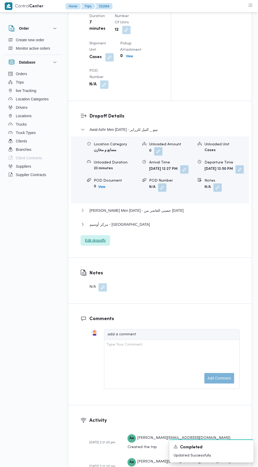
scroll to position [660, 0]
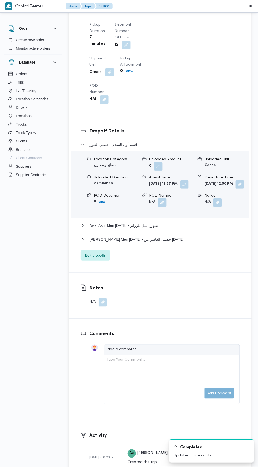
click at [168, 261] on div "قسم أول السلام - حصني العبور Location Category مصانع و مخازن Unloaded Amount 0 …" at bounding box center [159, 201] width 159 height 119
click at [195, 243] on button "[PERSON_NAME] Men [DATE] - حصنى العاشر من [DATE]" at bounding box center [159, 239] width 159 height 6
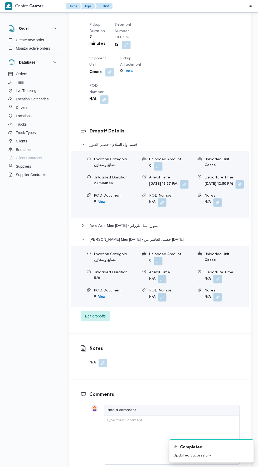
click at [218, 284] on button "button" at bounding box center [217, 279] width 8 height 8
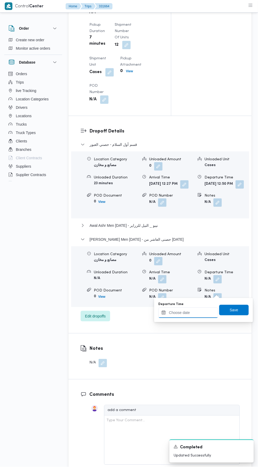
click at [200, 313] on input "Departure Time" at bounding box center [188, 313] width 60 height 11
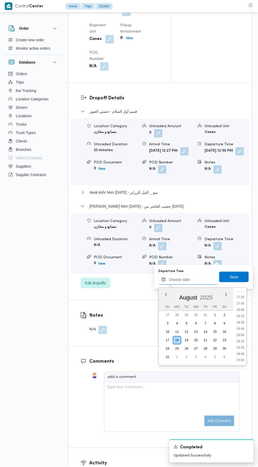
scroll to position [438, 0]
click at [239, 343] on li "19:15" at bounding box center [240, 342] width 12 height 5
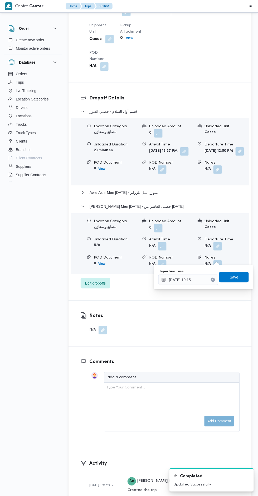
click at [205, 270] on div "Departure Time" at bounding box center [188, 271] width 60 height 4
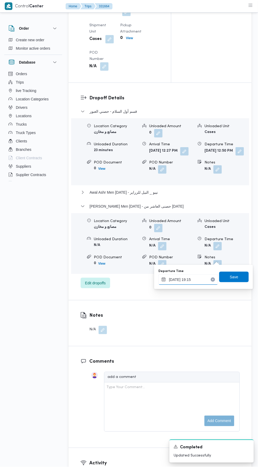
click at [204, 279] on input "[DATE] 19:15" at bounding box center [188, 280] width 60 height 11
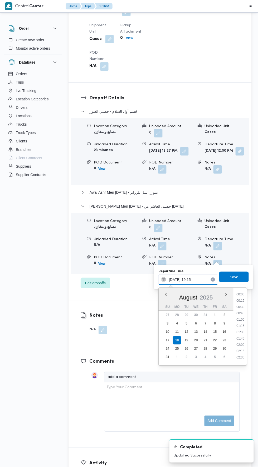
scroll to position [450, 0]
click at [243, 336] on li "19:30" at bounding box center [240, 337] width 12 height 5
type input "[DATE] 19:30"
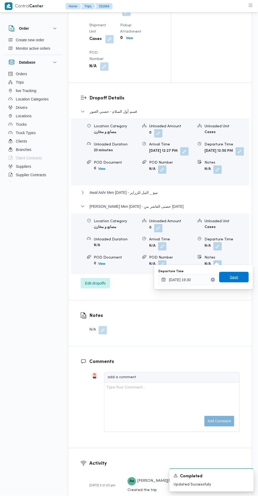
click at [241, 279] on span "Save" at bounding box center [233, 277] width 29 height 11
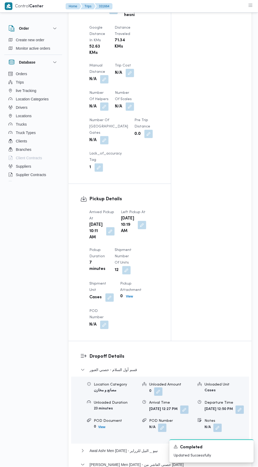
scroll to position [432, 0]
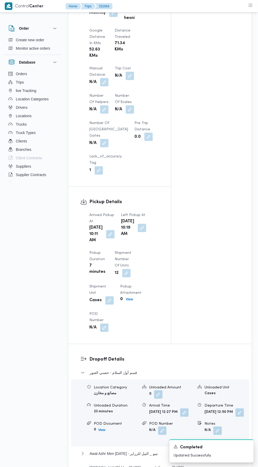
click at [107, 239] on button "button" at bounding box center [110, 234] width 8 height 8
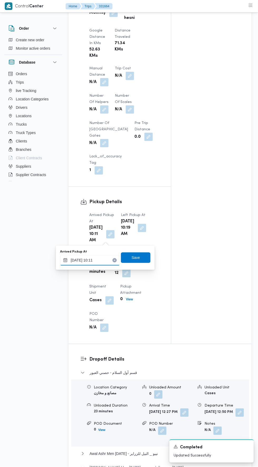
click at [102, 259] on input "[DATE] 10:11" at bounding box center [90, 260] width 60 height 11
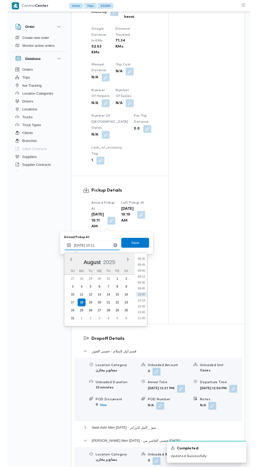
scroll to position [215, 0]
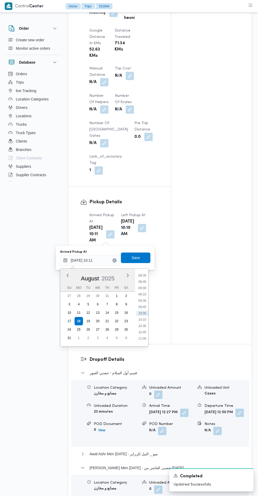
click at [139, 280] on li "08:45" at bounding box center [142, 281] width 12 height 5
type input "[DATE] 08:45"
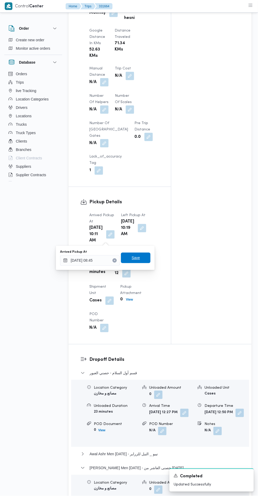
click at [137, 261] on span "Save" at bounding box center [136, 258] width 8 height 6
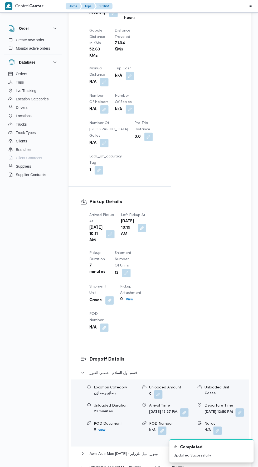
click at [101, 78] on button "button" at bounding box center [104, 82] width 8 height 8
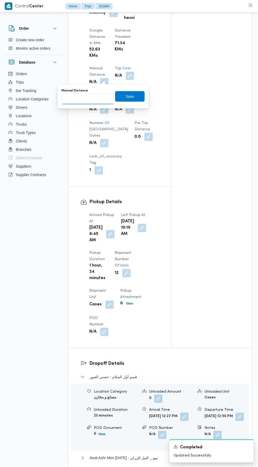
click at [91, 99] on input "Manual Distance" at bounding box center [88, 99] width 52 height 11
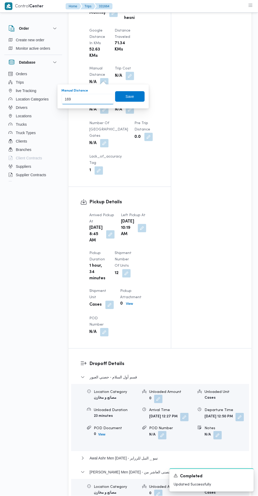
type input "169"
click at [149, 94] on div "You are in a dialog. To close this dialog, hit escape. Manual Distance 169 Save" at bounding box center [102, 96] width 91 height 24
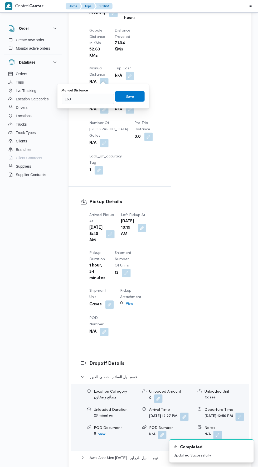
click at [134, 94] on span "Save" at bounding box center [129, 96] width 8 height 6
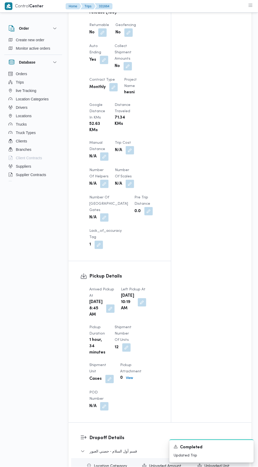
scroll to position [0, 0]
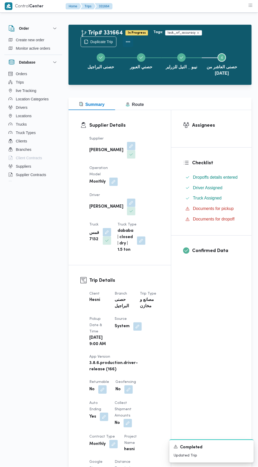
click at [127, 39] on button "Actions" at bounding box center [128, 42] width 11 height 11
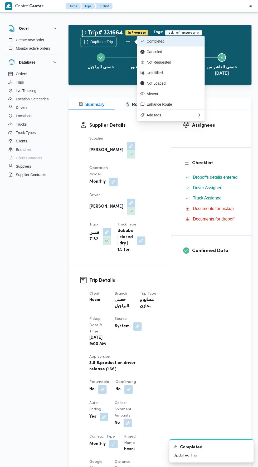
click at [176, 41] on span "Completed" at bounding box center [174, 41] width 55 height 4
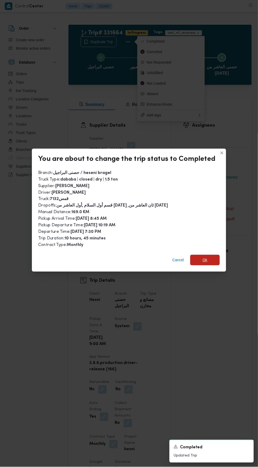
click at [212, 260] on span "Ok" at bounding box center [204, 260] width 29 height 11
